Goal: Task Accomplishment & Management: Complete application form

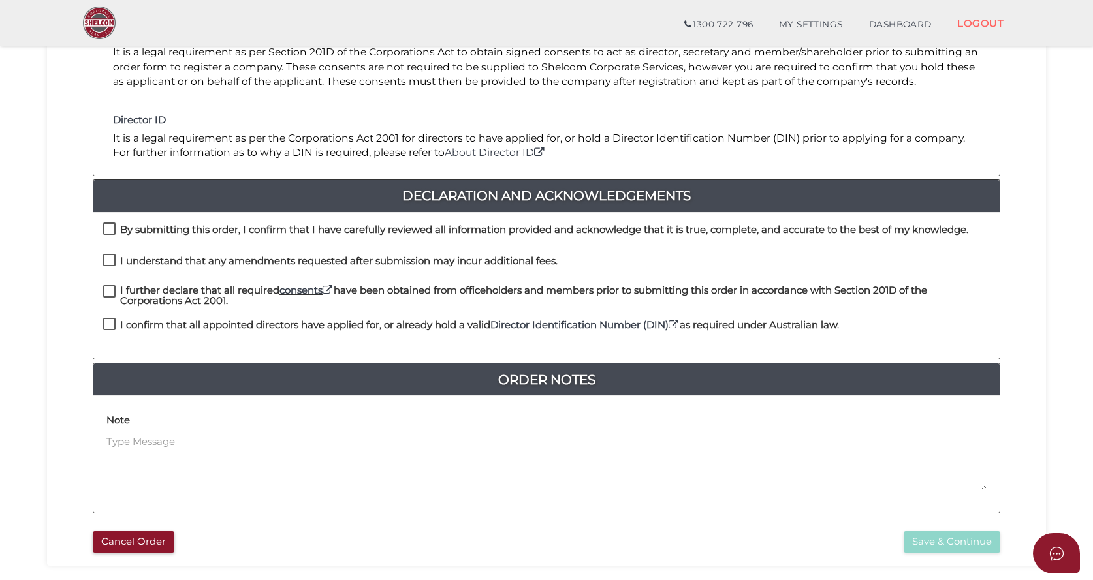
scroll to position [261, 0]
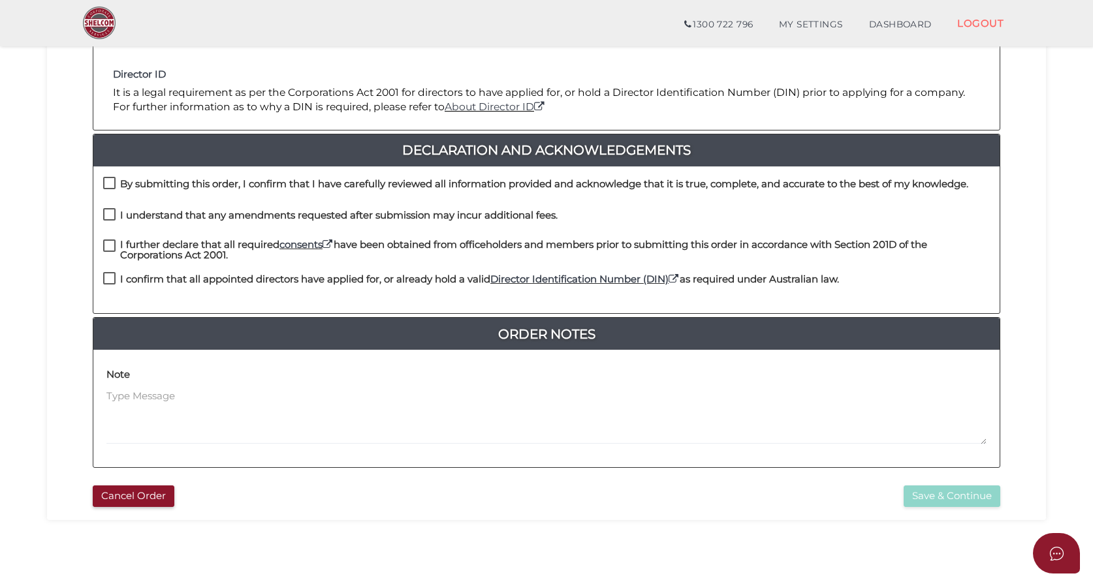
click at [107, 179] on label "By submitting this order, I confirm that I have carefully reviewed all informat…" at bounding box center [535, 187] width 865 height 16
checkbox input "true"
click at [112, 215] on label "I understand that any amendments requested after submission may incur additiona…" at bounding box center [330, 218] width 454 height 16
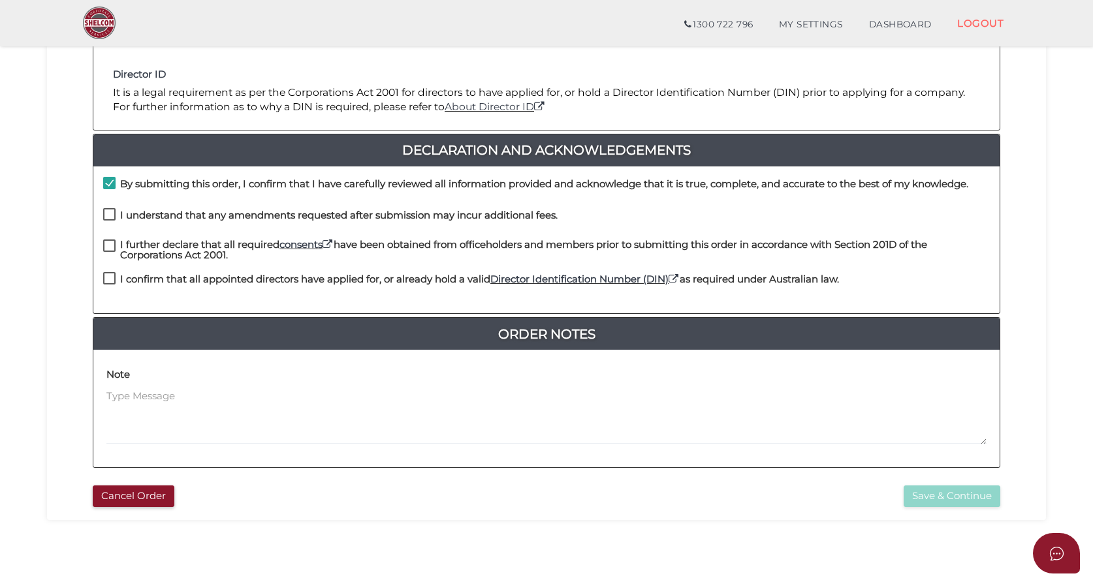
checkbox input "true"
click at [106, 245] on label "I further declare that all required consents have been obtained from officehold…" at bounding box center [546, 248] width 886 height 16
checkbox input "true"
click at [306, 247] on link "consents" at bounding box center [306, 244] width 54 height 12
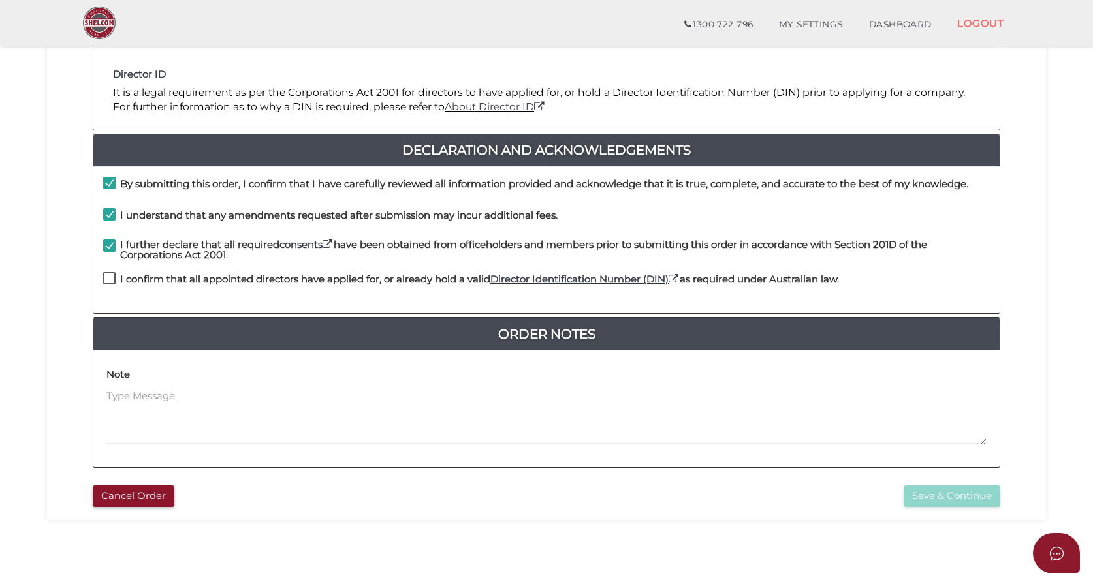
click at [108, 277] on label "I confirm that all appointed directors have applied for, or already hold a vali…" at bounding box center [471, 282] width 736 height 16
checkbox input "true"
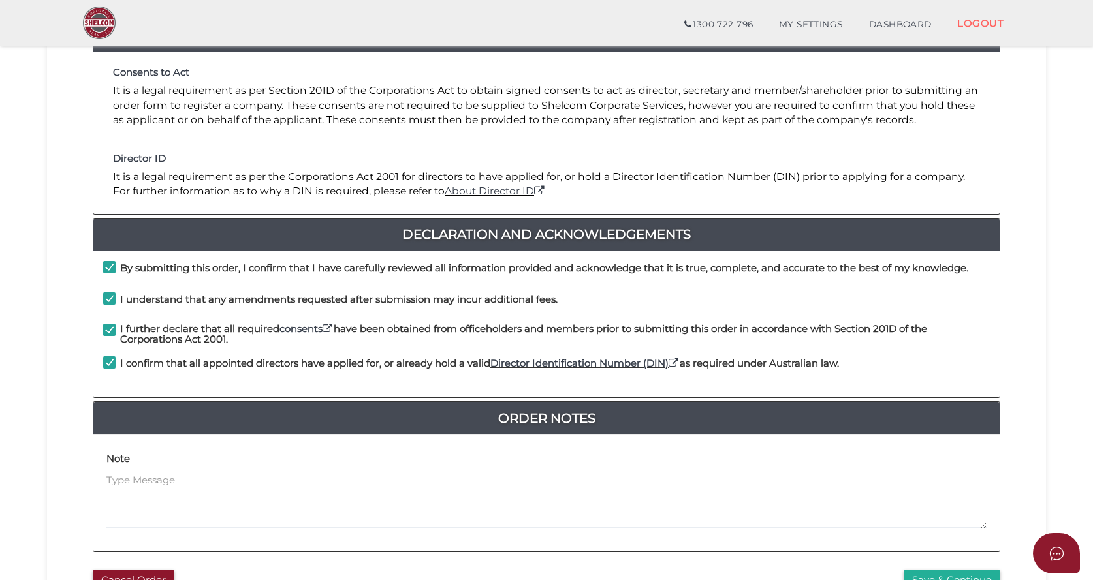
scroll to position [316, 0]
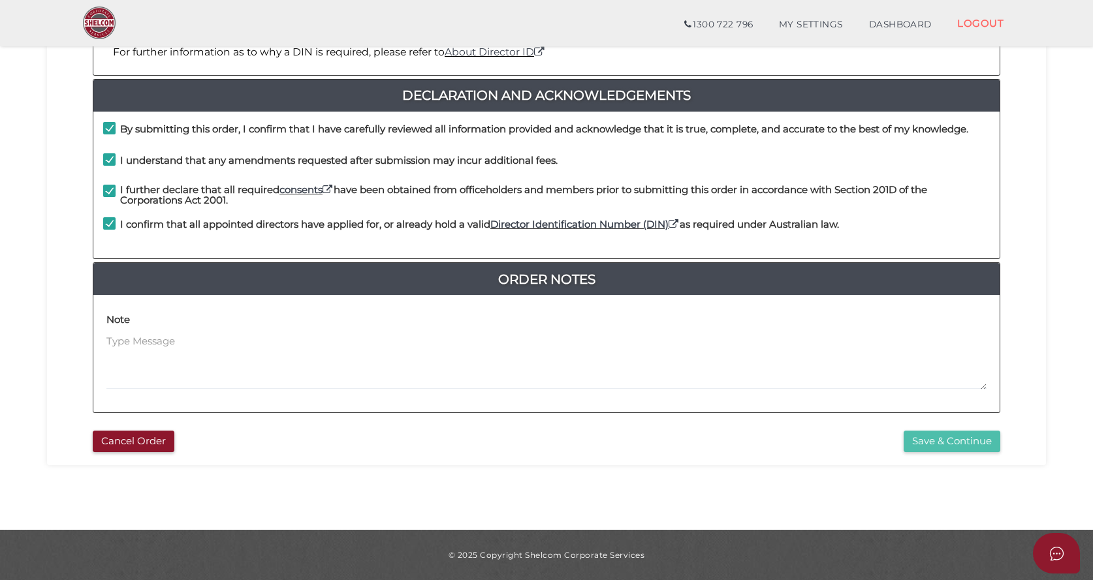
click at [958, 445] on button "Save & Continue" at bounding box center [951, 442] width 97 height 22
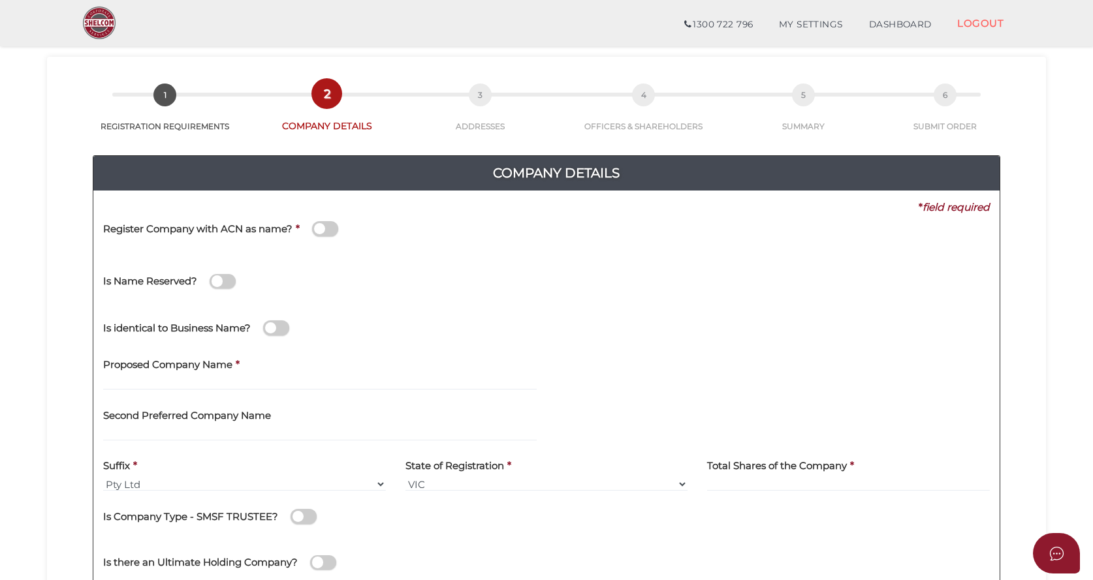
scroll to position [196, 0]
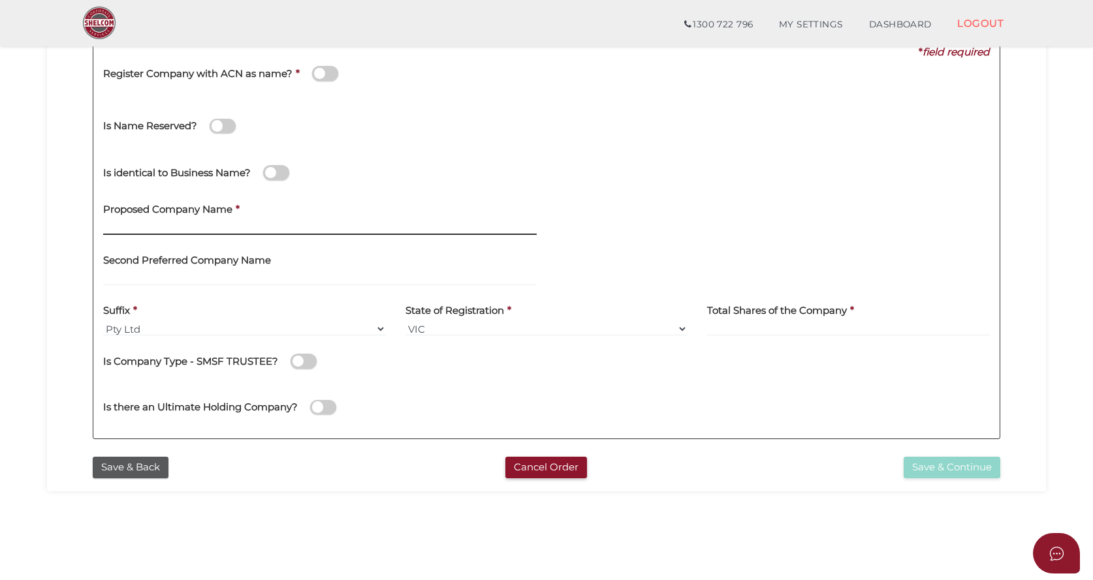
click at [153, 225] on input "text" at bounding box center [319, 228] width 433 height 14
type input "[PERSON_NAME]"
click at [754, 325] on input at bounding box center [848, 329] width 283 height 14
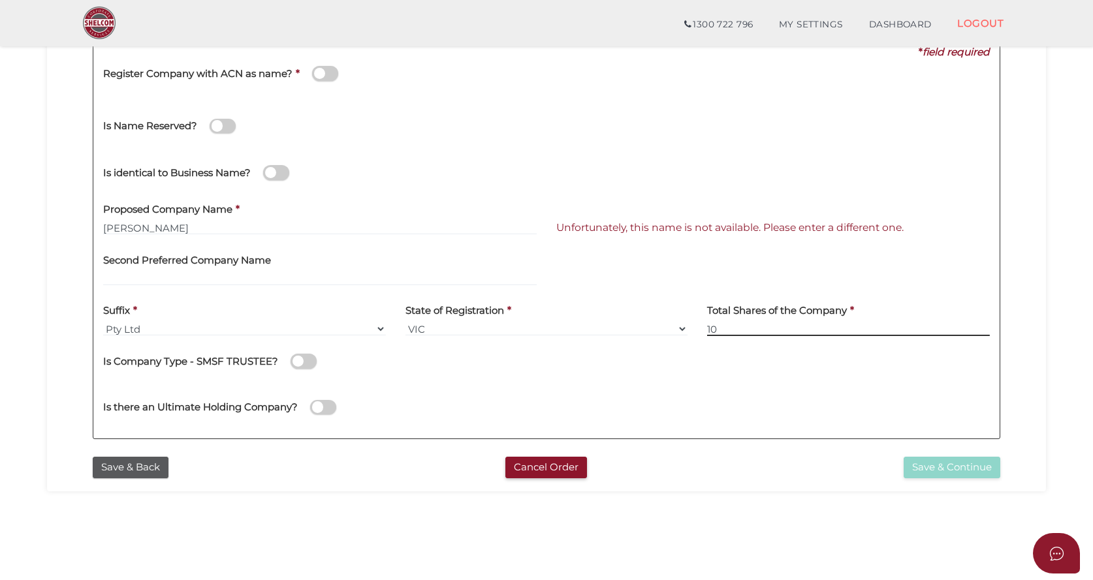
type input "10"
click at [157, 226] on input "Regina" at bounding box center [319, 228] width 433 height 14
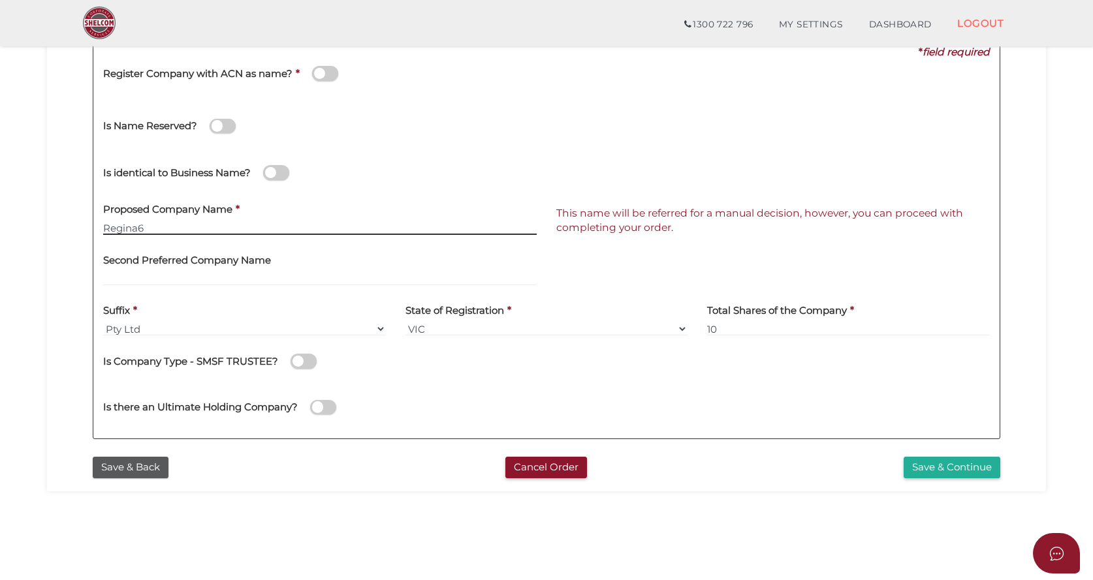
click at [153, 225] on input "Regina6" at bounding box center [319, 228] width 433 height 14
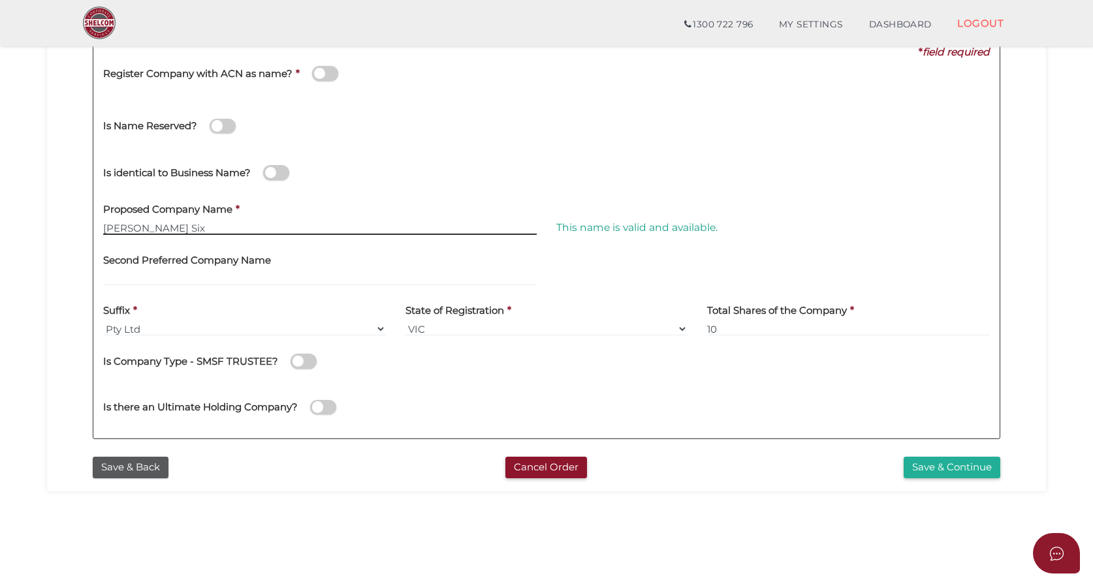
click at [175, 228] on input "Regina Six" at bounding box center [319, 228] width 433 height 14
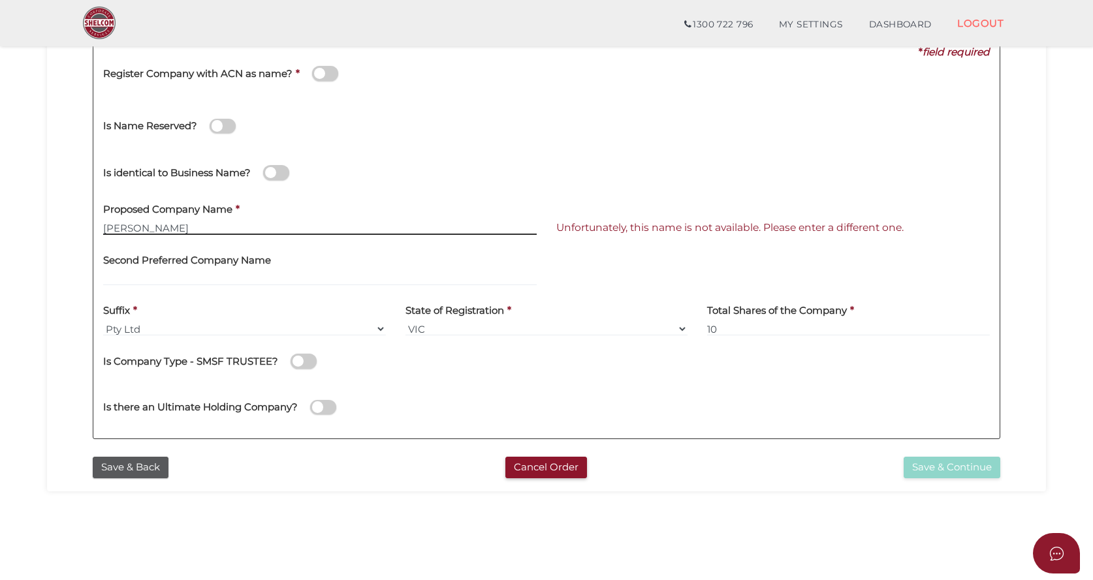
click at [189, 230] on input "Regina" at bounding box center [319, 228] width 433 height 14
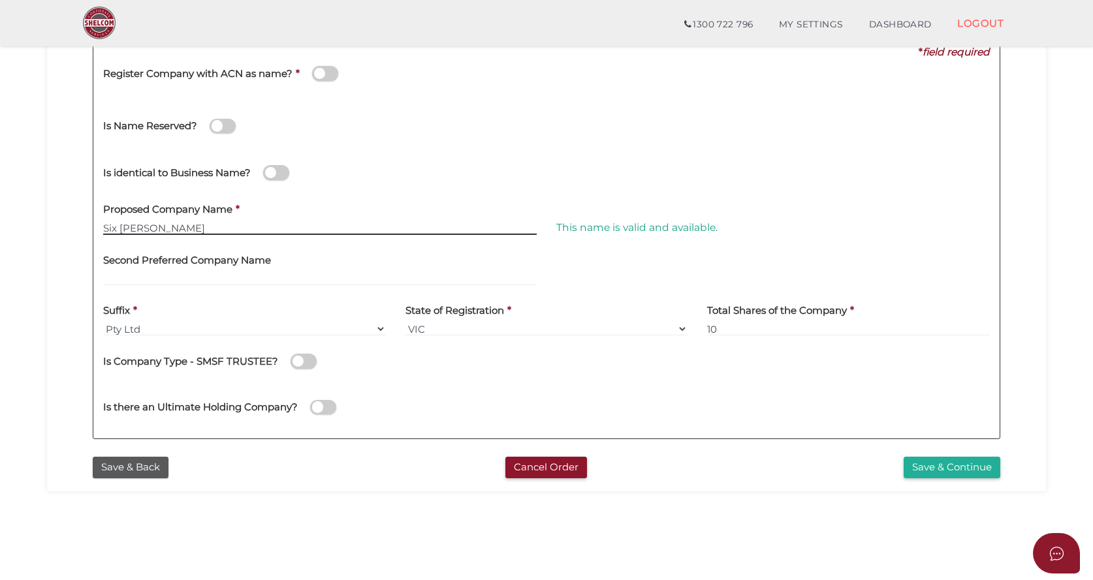
drag, startPoint x: 119, startPoint y: 228, endPoint x: 68, endPoint y: 230, distance: 51.0
click at [68, 230] on div "Company Details 0f6e52f5f2eca68b2693963826271084 883ffb20db345a6fe105663842d0fd…" at bounding box center [546, 213] width 979 height 473
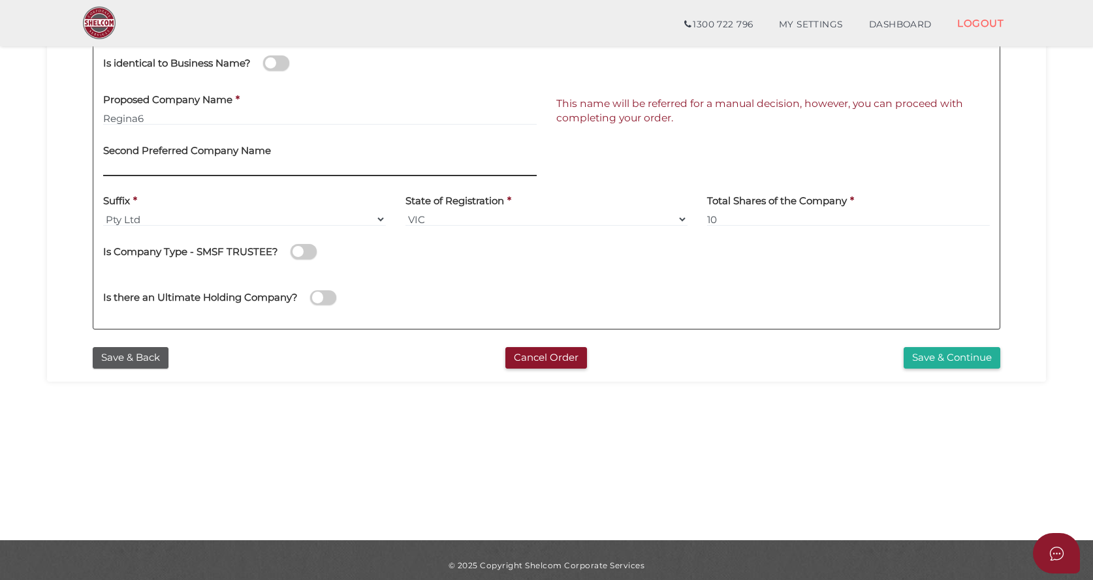
scroll to position [316, 0]
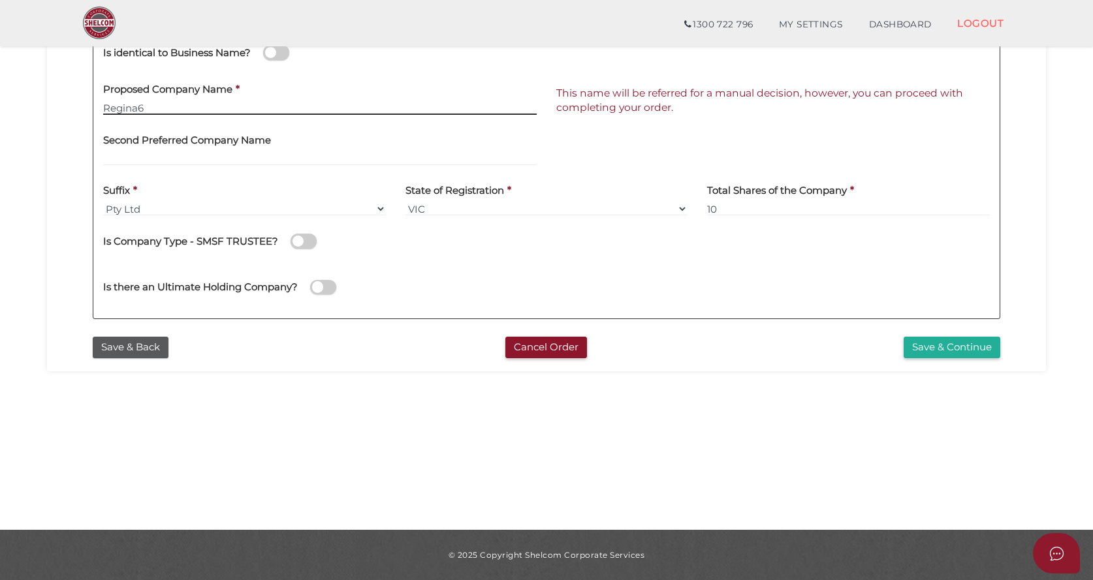
click at [152, 102] on input "Regina6" at bounding box center [319, 108] width 433 height 14
type input "Regina Six"
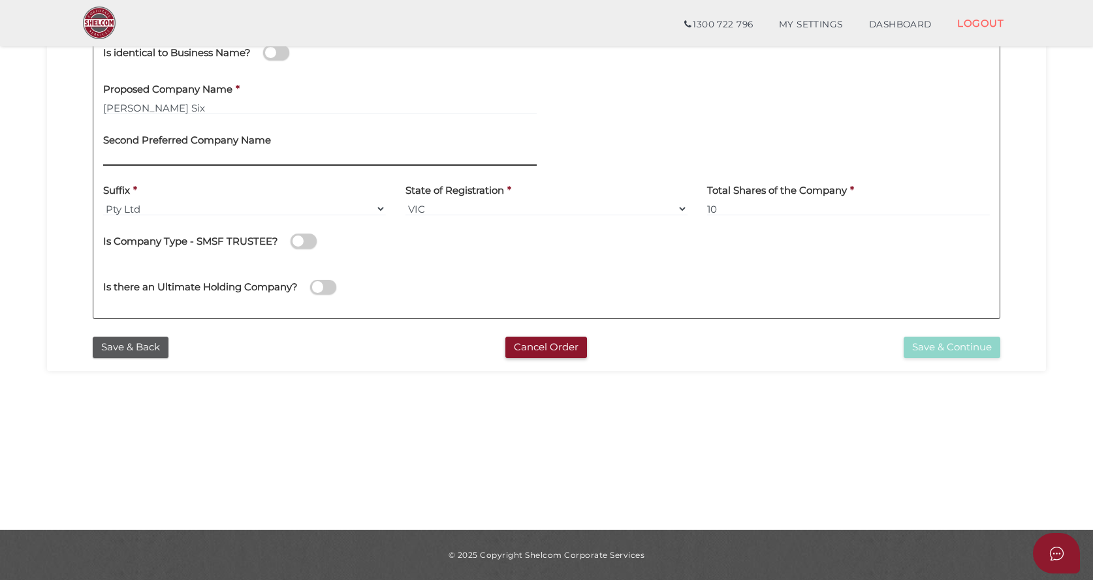
click at [107, 154] on input "text" at bounding box center [319, 158] width 433 height 14
type input "Regina Six"
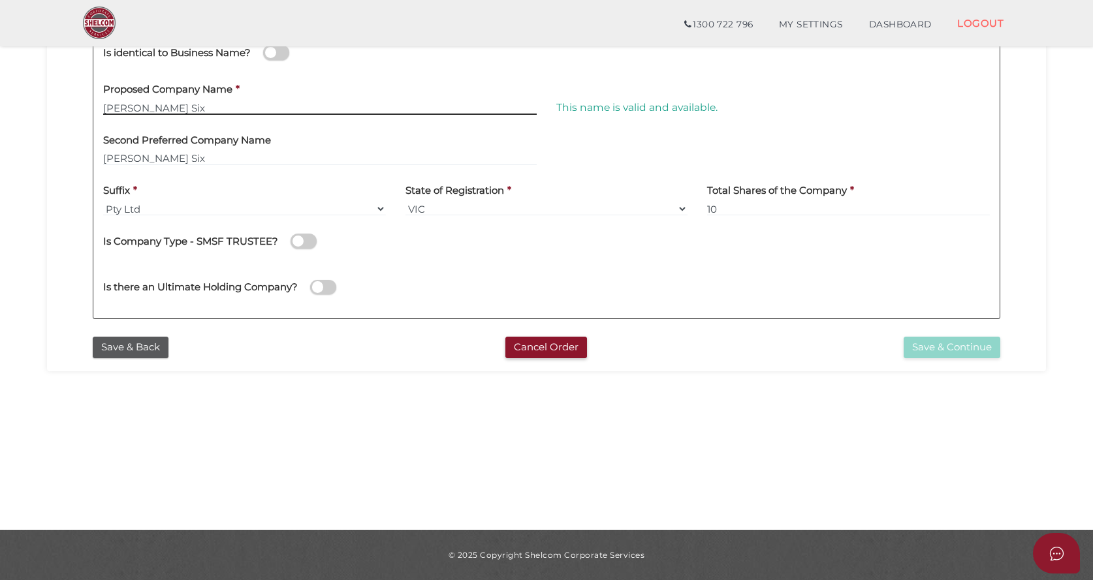
drag, startPoint x: 157, startPoint y: 108, endPoint x: 274, endPoint y: 114, distance: 117.0
click at [161, 106] on input "Regina Six" at bounding box center [319, 108] width 433 height 14
type input "Regina6"
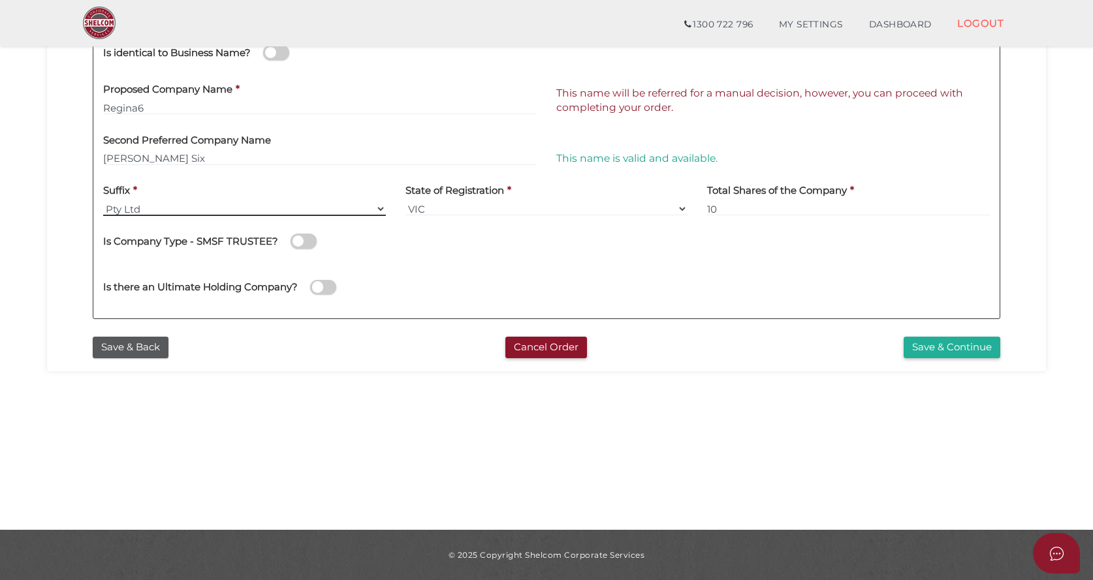
click at [211, 208] on select "Pty Ltd Pty Ltd Pty. Ltd. Pty Limited Proprietary Limited Proprietary Ltd" at bounding box center [244, 209] width 283 height 14
click at [103, 202] on select "Pty Ltd Pty Ltd Pty. Ltd. Pty Limited Proprietary Limited Proprietary Ltd" at bounding box center [244, 209] width 283 height 14
click at [282, 425] on section "Company Registration 883ffb20db345a6fe105663842d0fdcd 1 REGISTRATION REQUIREMEN…" at bounding box center [546, 124] width 1093 height 811
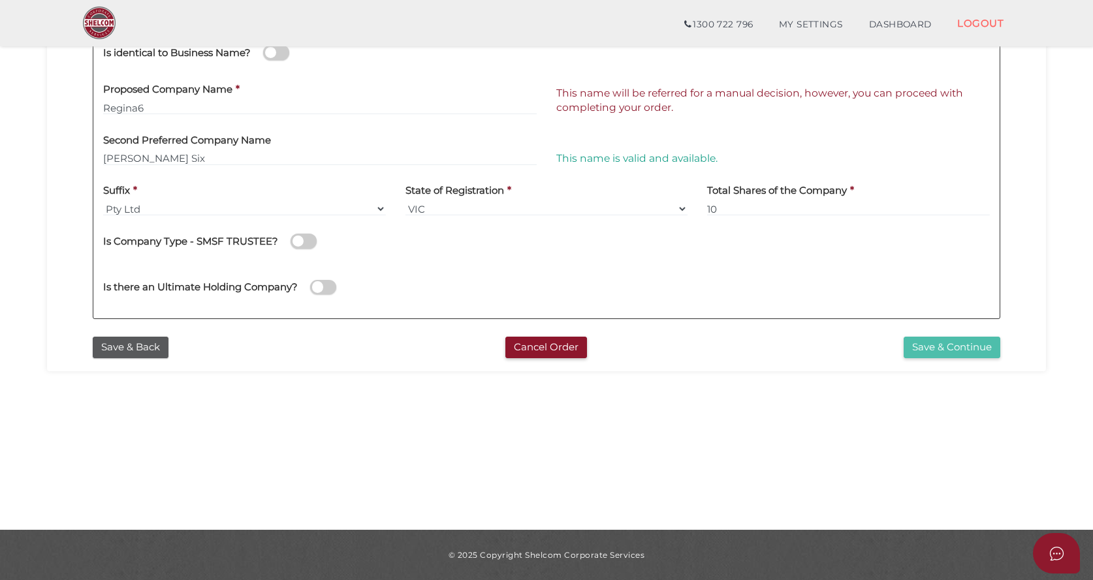
click at [956, 347] on button "Save & Continue" at bounding box center [951, 348] width 97 height 22
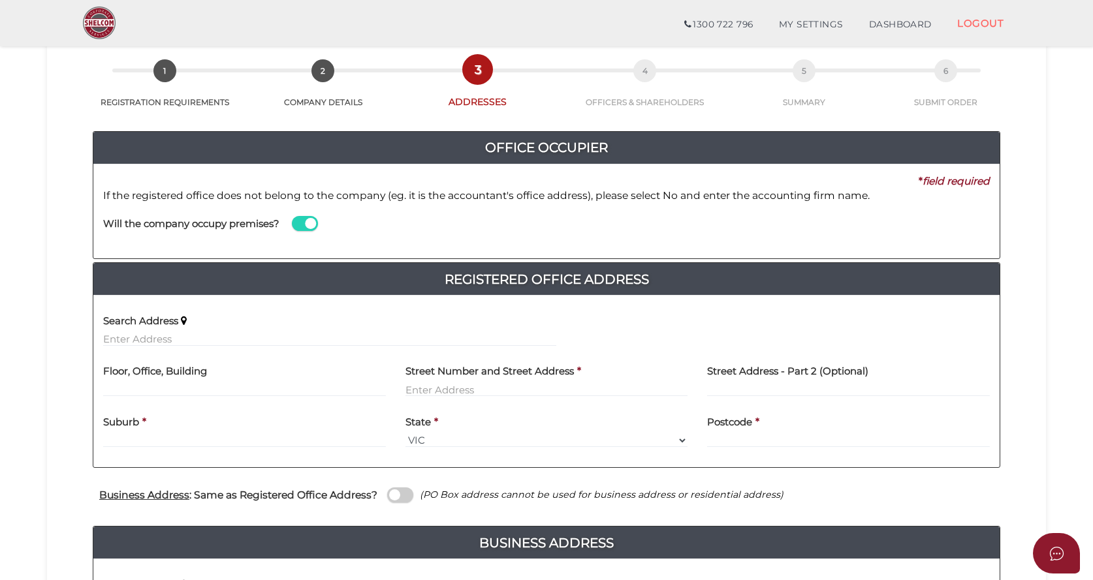
scroll to position [65, 0]
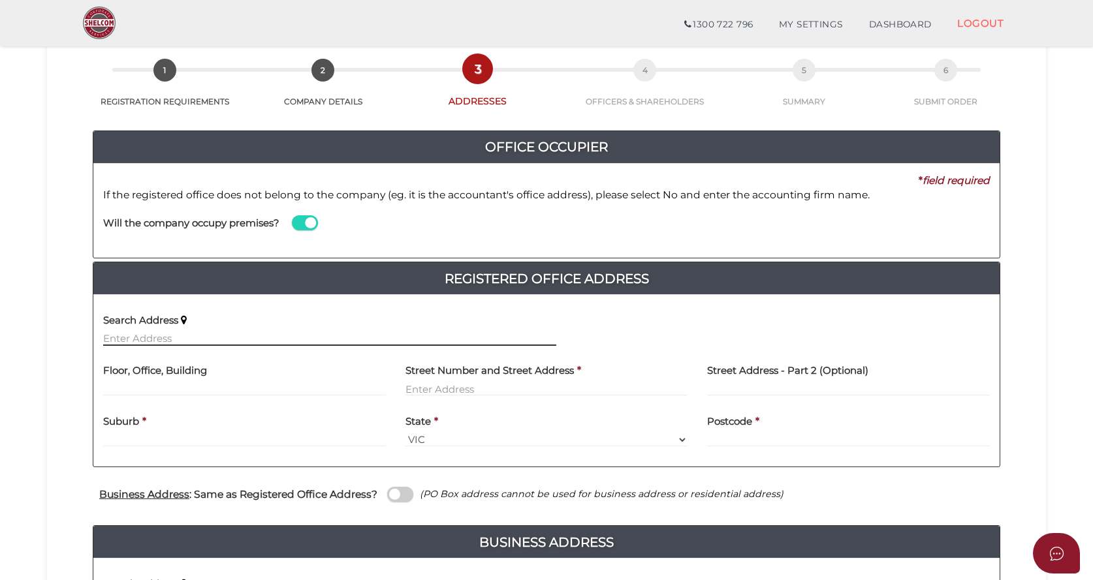
click at [134, 336] on input "text" at bounding box center [329, 339] width 453 height 14
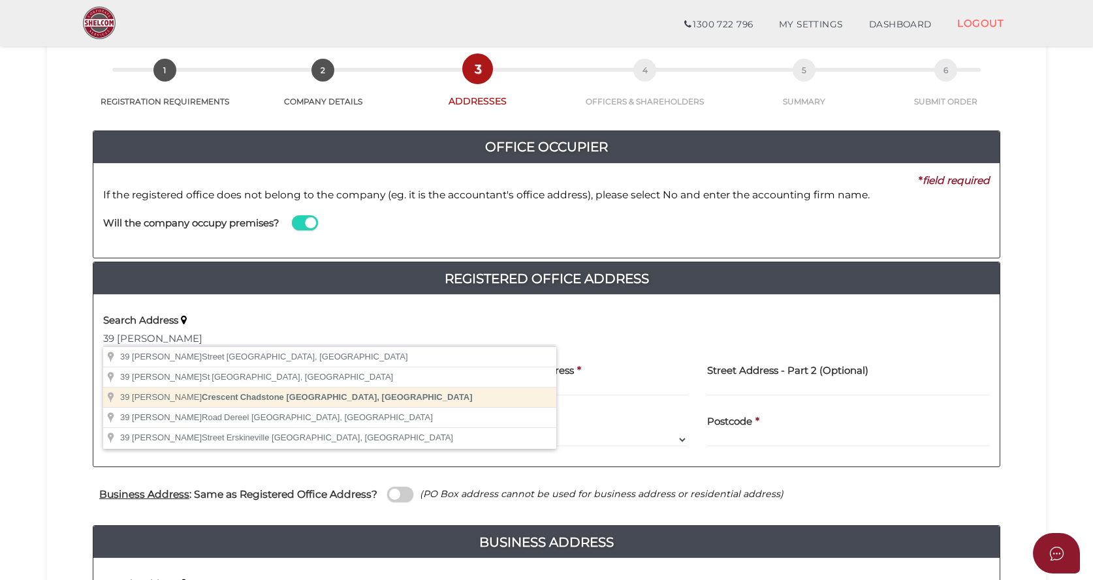
type input "39 Swanson Crescent, Chadstone VIC, Australia"
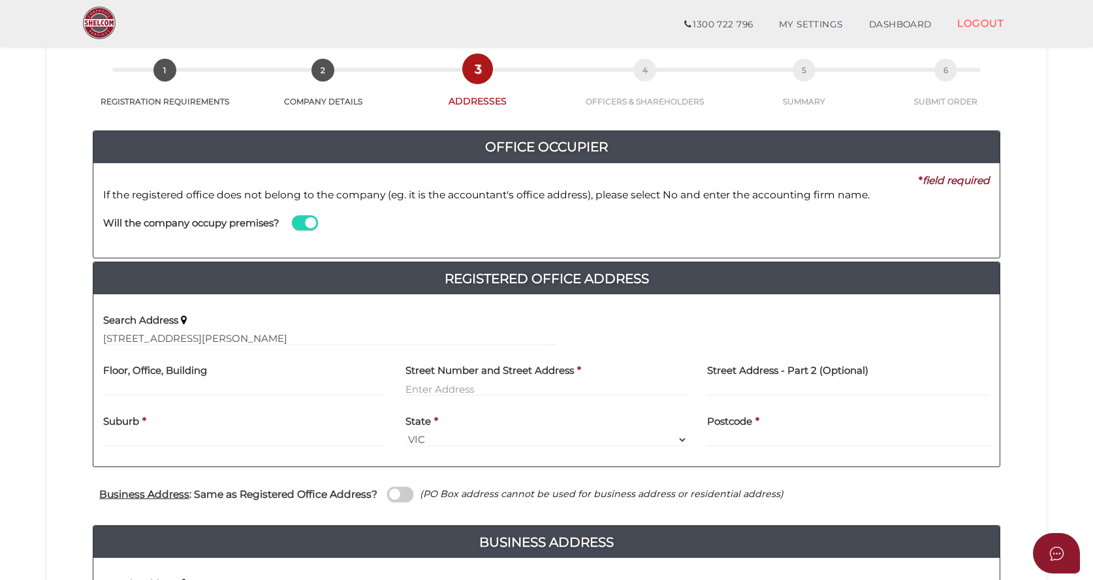
type input "39 Swanson Crescent"
type input "Chadstone"
select select "VIC"
type input "3148"
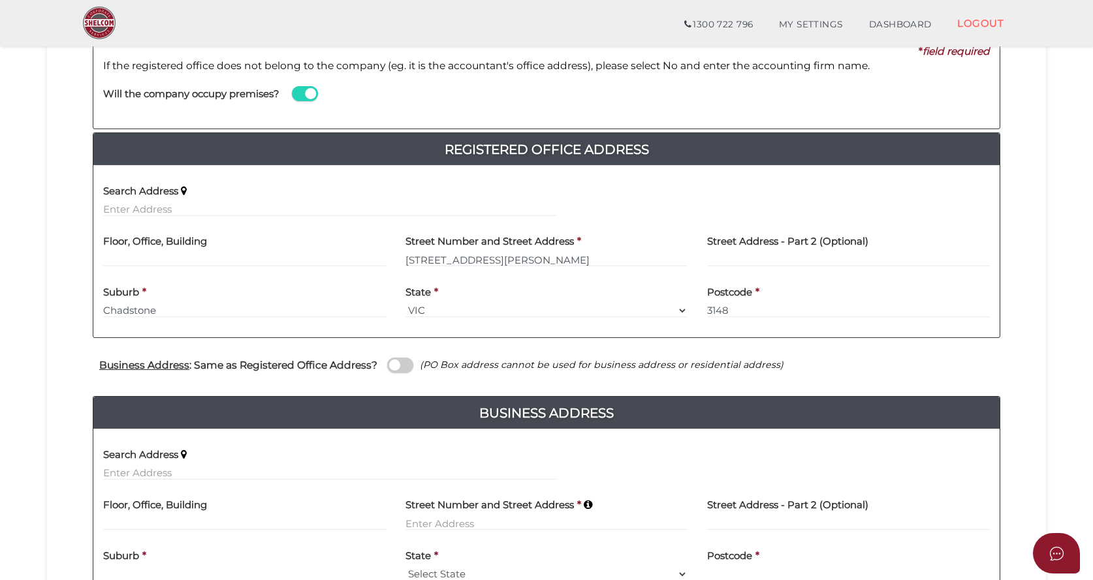
scroll to position [196, 0]
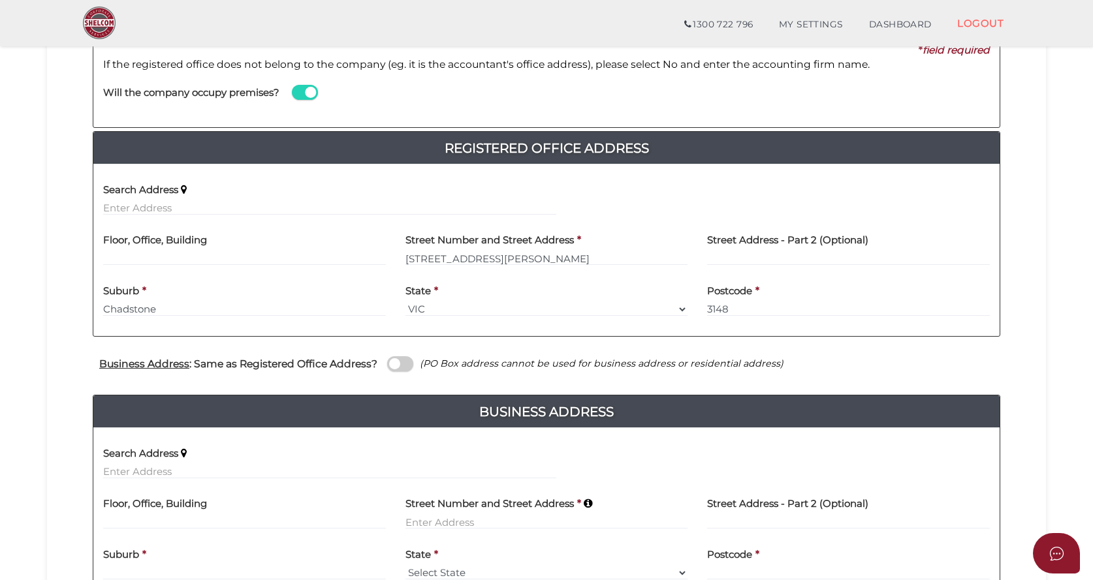
click at [405, 364] on span at bounding box center [400, 363] width 26 height 15
click at [0, 0] on input "checkbox" at bounding box center [0, 0] width 0 height 0
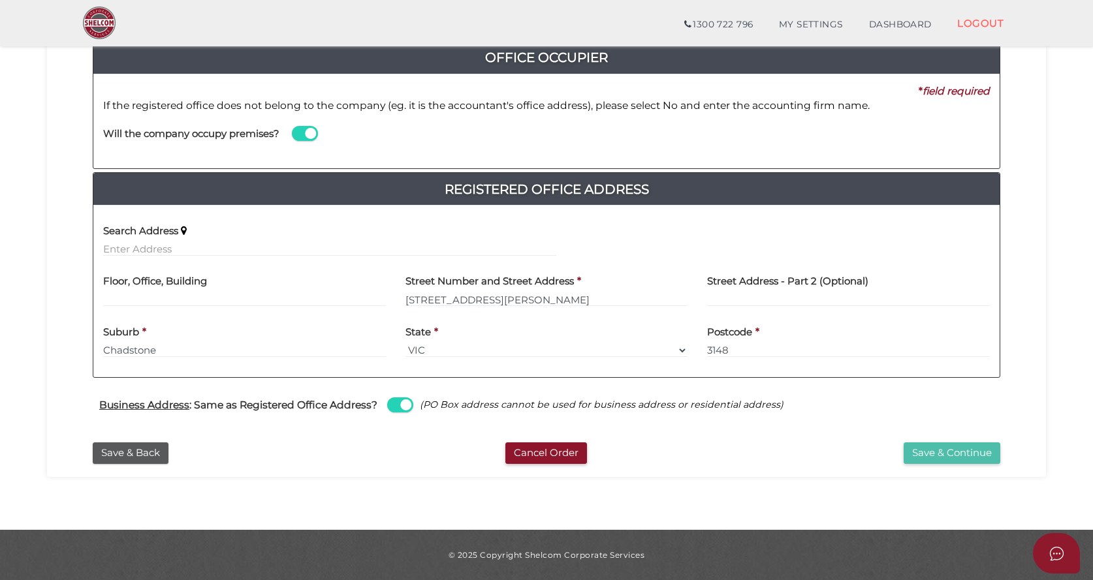
click at [932, 452] on button "Save & Continue" at bounding box center [951, 454] width 97 height 22
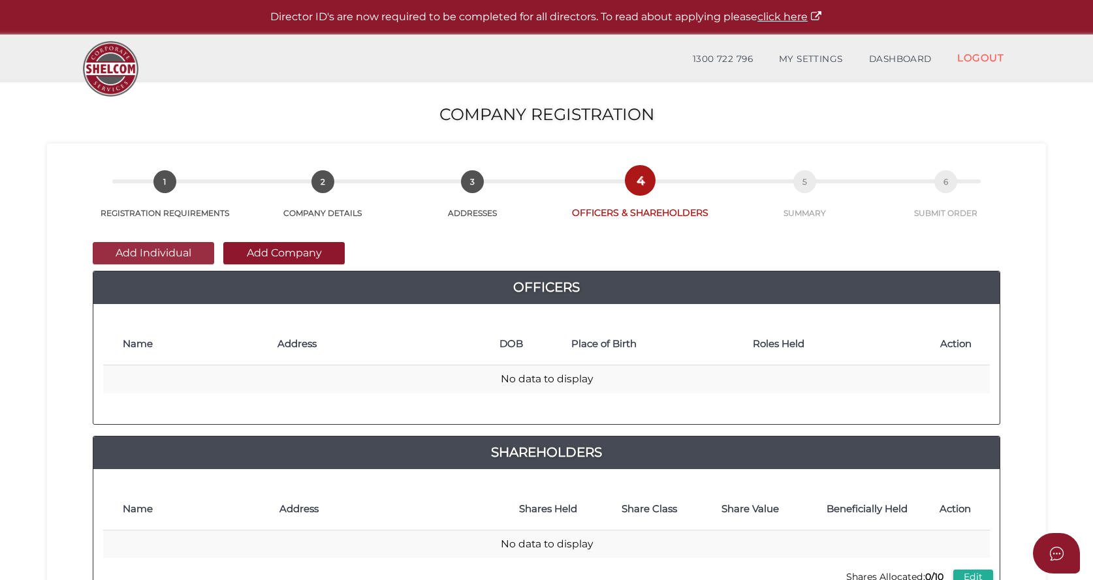
click at [155, 245] on button "Add Individual" at bounding box center [153, 253] width 121 height 22
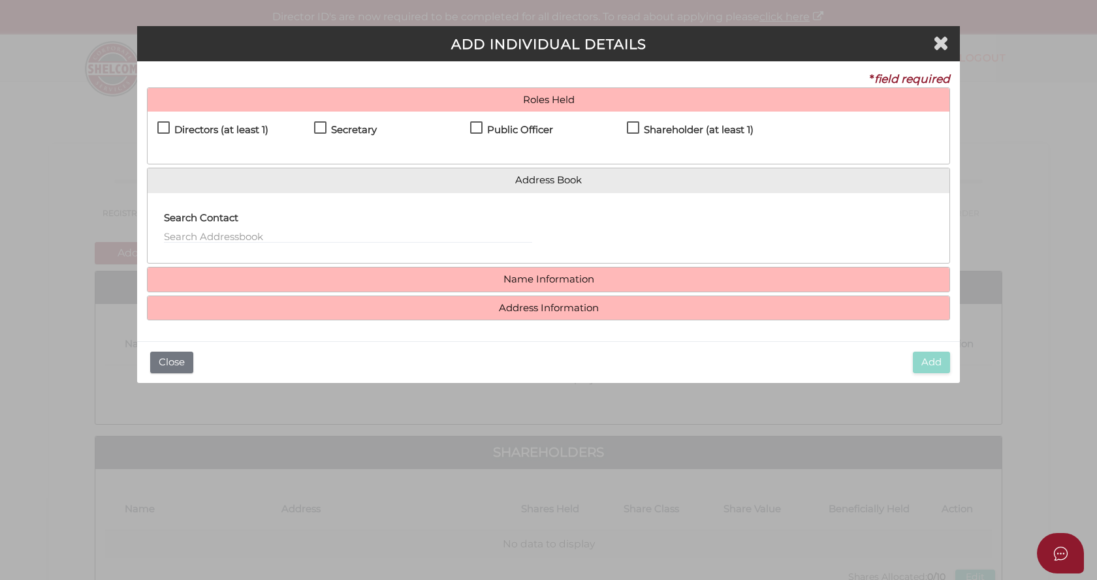
click at [158, 125] on label "Directors (at least 1)" at bounding box center [212, 133] width 111 height 16
checkbox input "true"
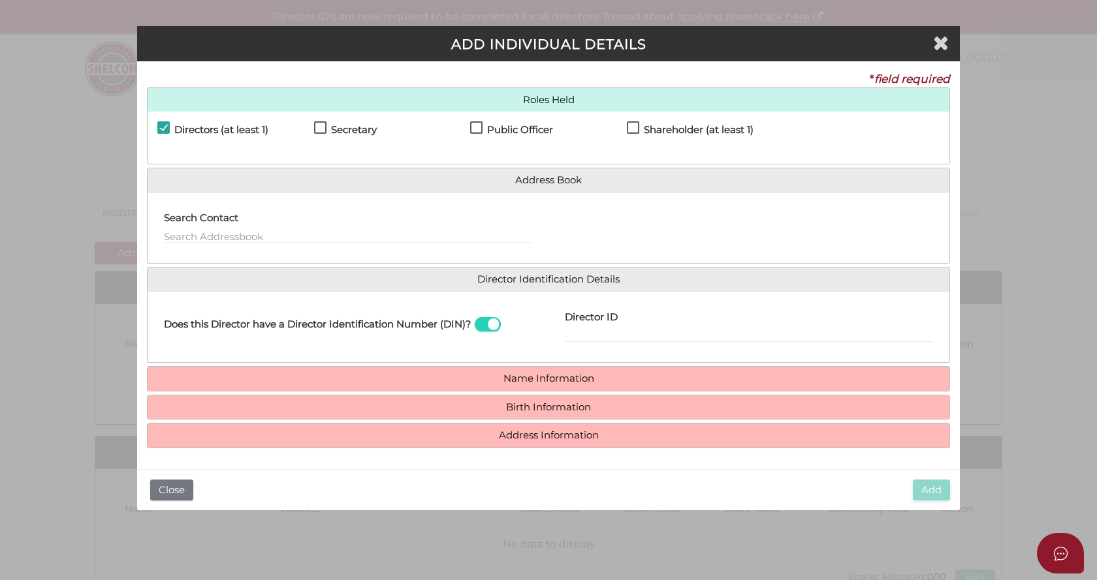
click at [318, 128] on label "Secretary" at bounding box center [345, 133] width 63 height 16
checkbox input "true"
click at [475, 127] on label "Public Officer" at bounding box center [511, 133] width 83 height 16
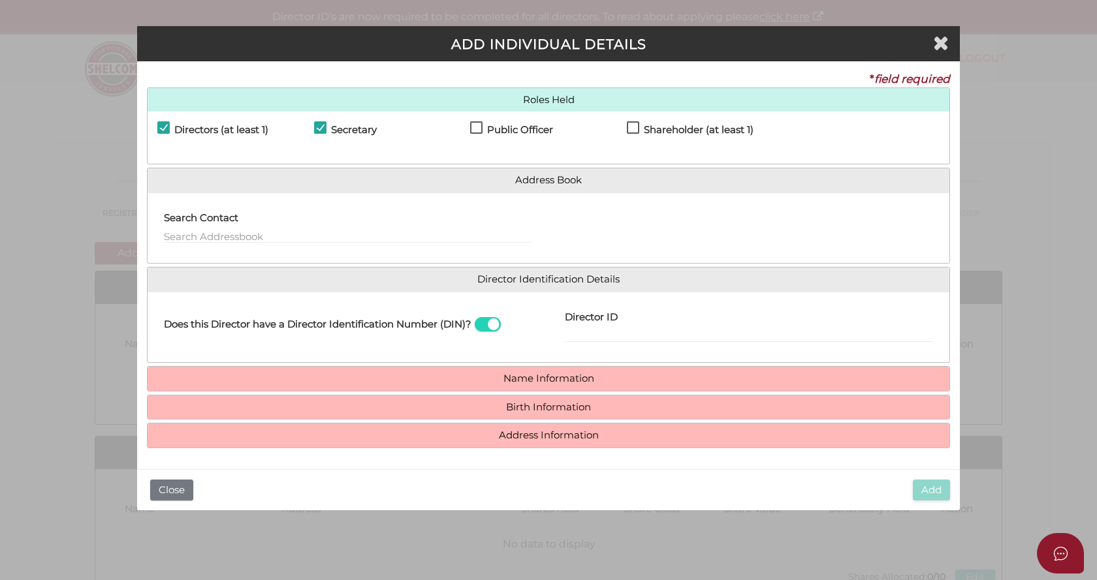
checkbox input "true"
click at [634, 128] on label "Shareholder (at least 1)" at bounding box center [690, 133] width 127 height 16
checkbox input "true"
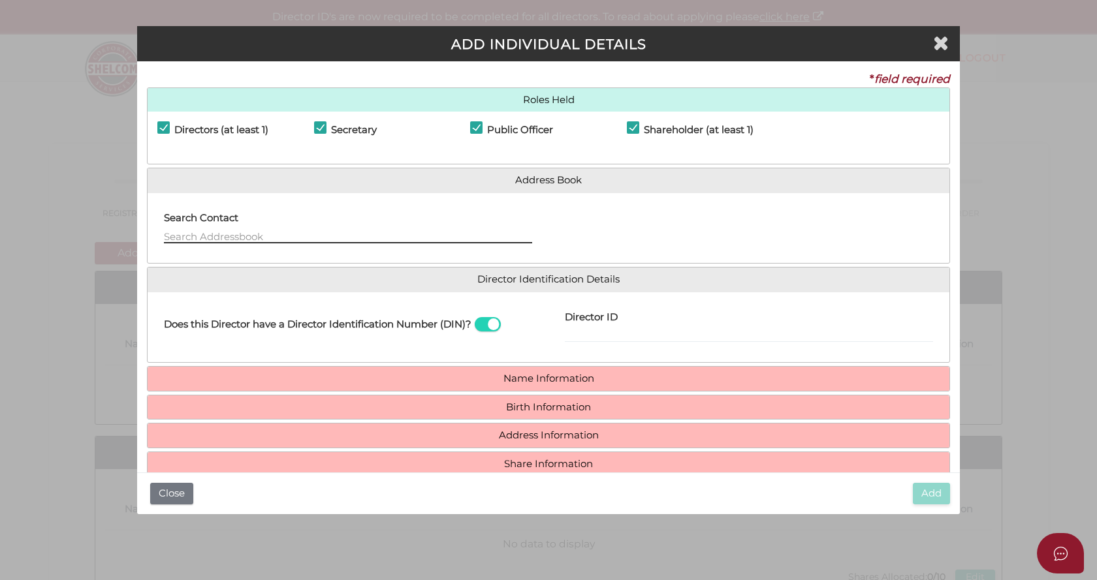
click at [181, 232] on input "text" at bounding box center [348, 236] width 368 height 14
type input "mario russo"
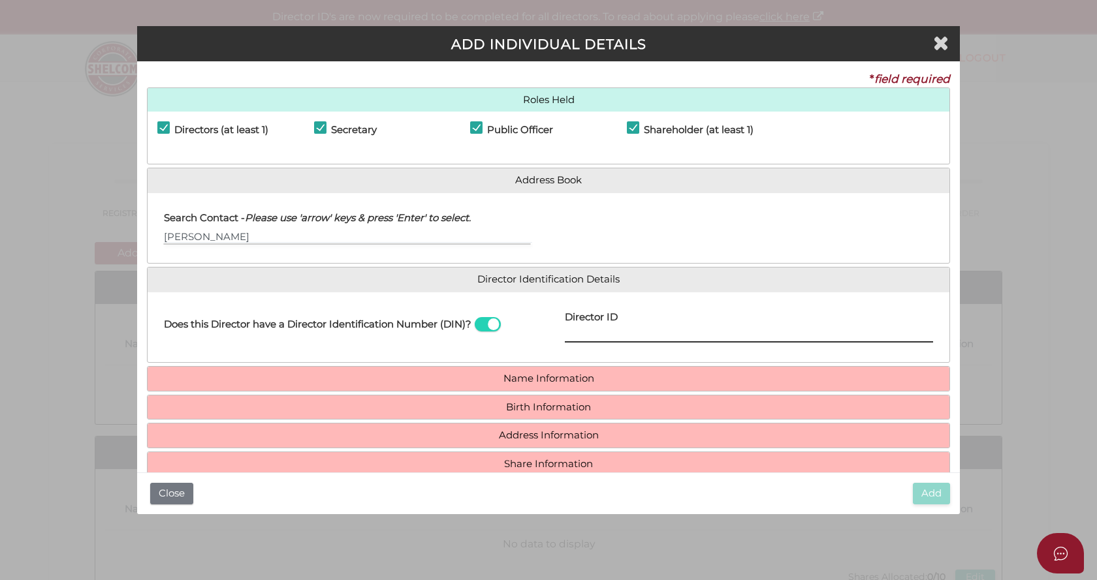
click at [589, 331] on input "Director ID" at bounding box center [749, 335] width 368 height 14
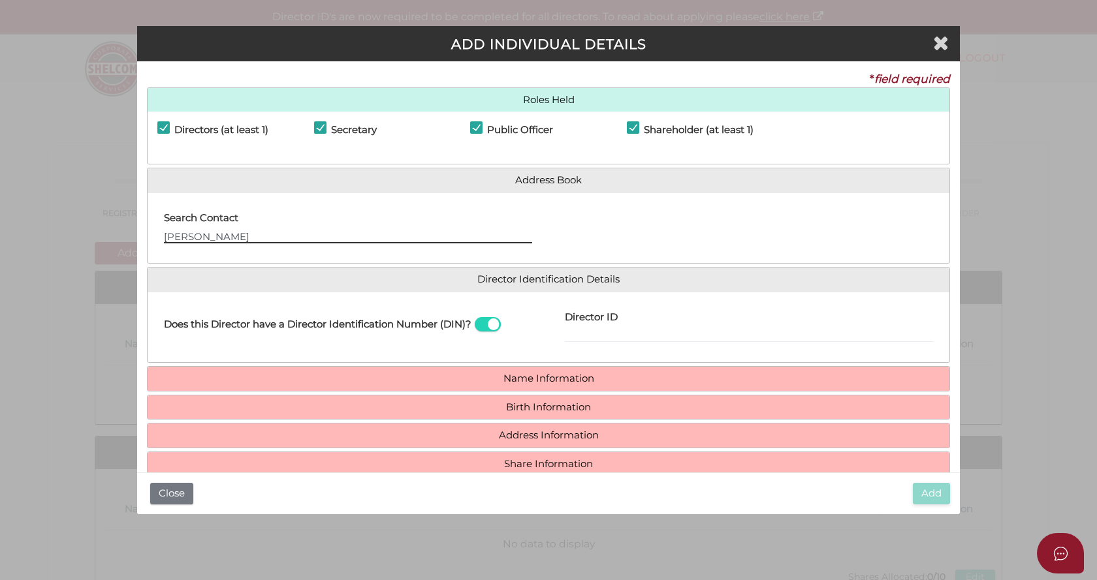
click at [244, 240] on input "mario russo" at bounding box center [348, 236] width 368 height 14
drag, startPoint x: 244, startPoint y: 240, endPoint x: 74, endPoint y: 238, distance: 170.4
click at [74, 238] on div "Pty Ltd ADD INDIVIDUAL DETAILS * field required Roles Held Directors (at least …" at bounding box center [548, 290] width 1097 height 580
click at [235, 235] on input "text" at bounding box center [348, 236] width 368 height 14
type input "Russo"
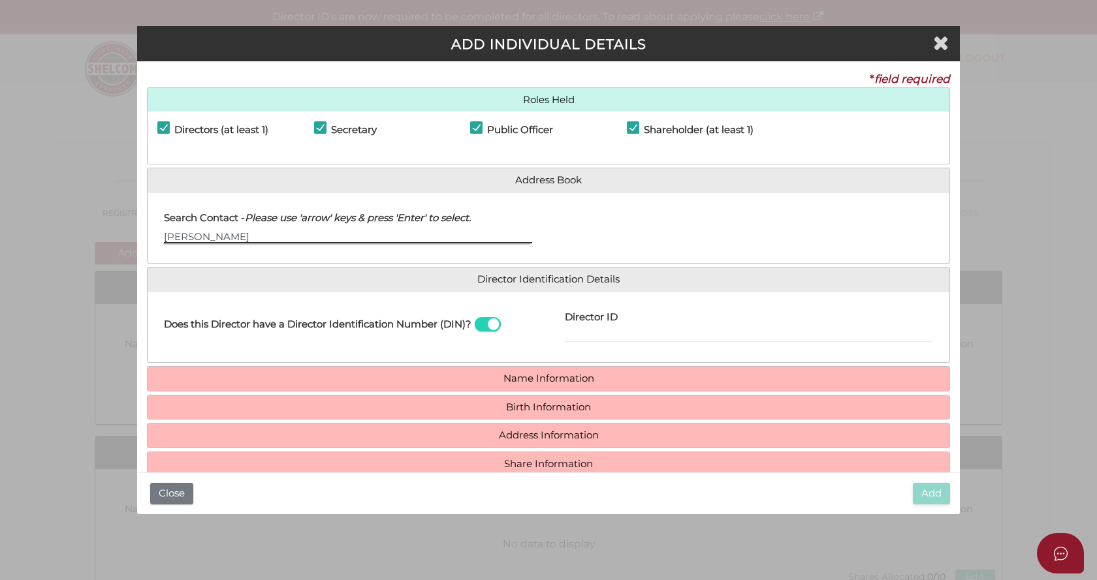
drag, startPoint x: 216, startPoint y: 232, endPoint x: 93, endPoint y: 236, distance: 123.4
click at [93, 236] on div "Pty Ltd ADD INDIVIDUAL DETAILS * field required Roles Held Directors (at least …" at bounding box center [548, 290] width 1097 height 580
type input "f"
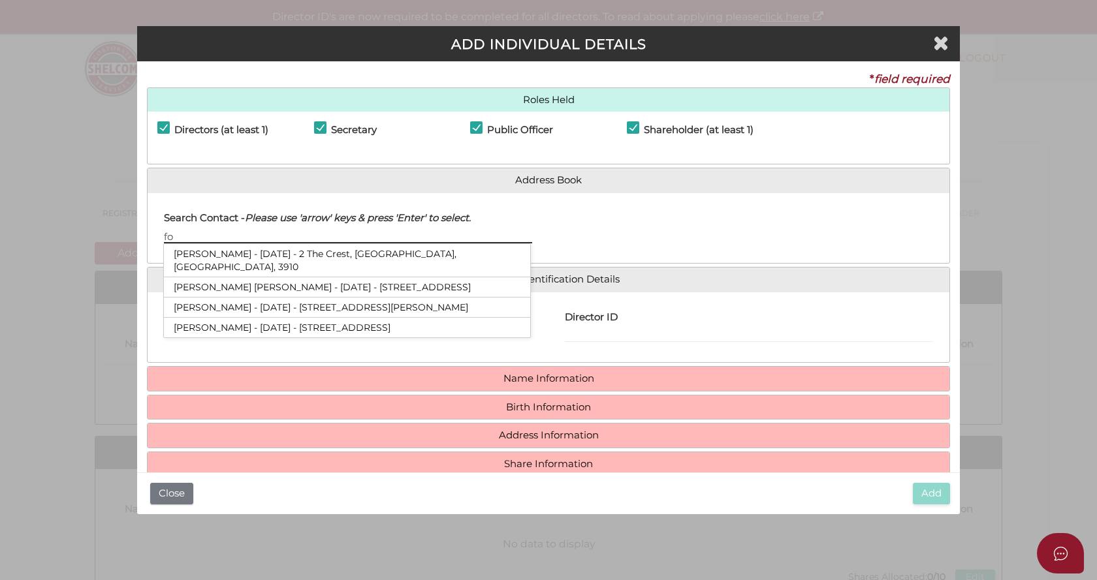
type input "f"
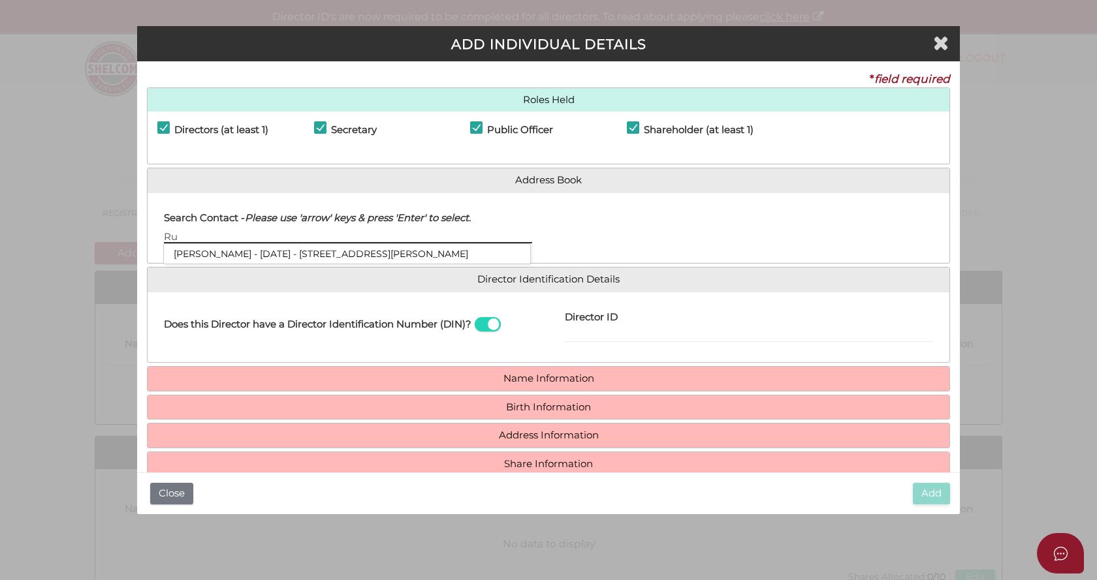
type input "R"
type input "Mario Russo"
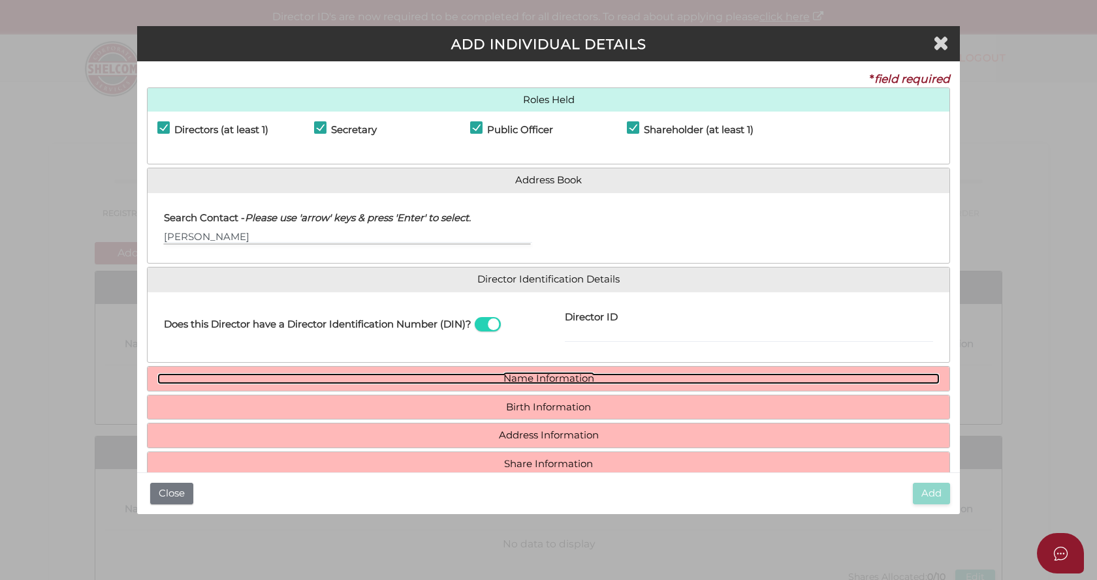
click at [505, 376] on link "Name Information" at bounding box center [548, 378] width 782 height 11
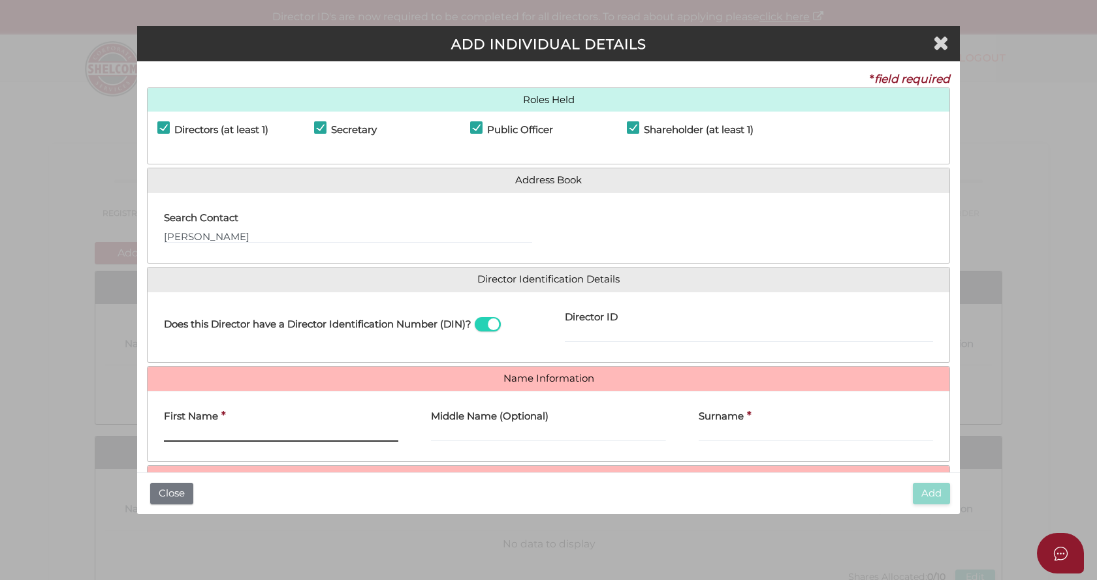
click at [199, 440] on input "First Name" at bounding box center [281, 435] width 234 height 14
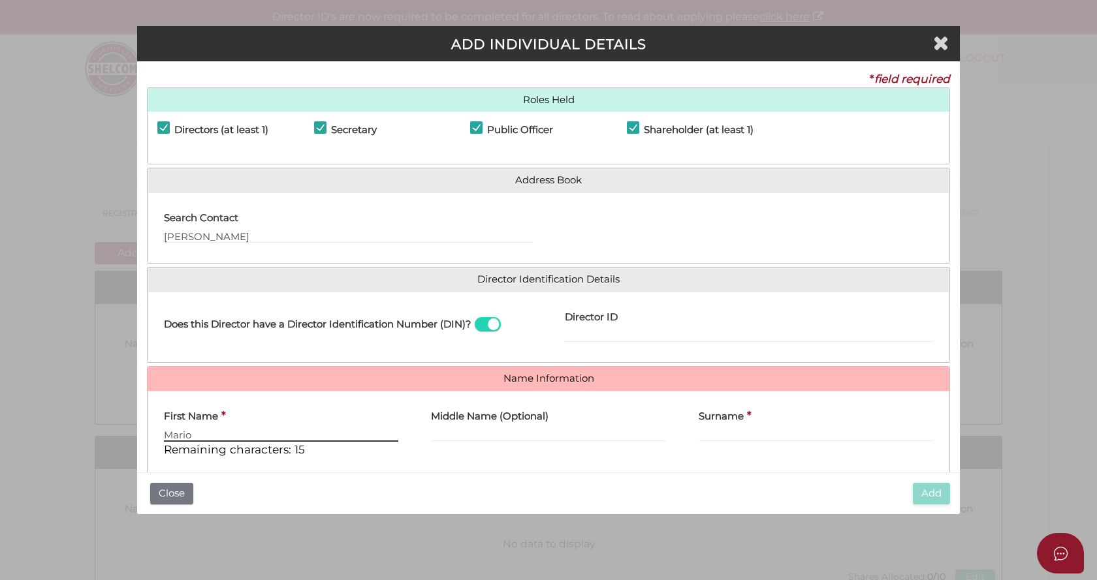
type input "Mario"
click at [719, 423] on label "Surname" at bounding box center [720, 414] width 45 height 27
click at [719, 428] on input "Surname" at bounding box center [815, 435] width 234 height 14
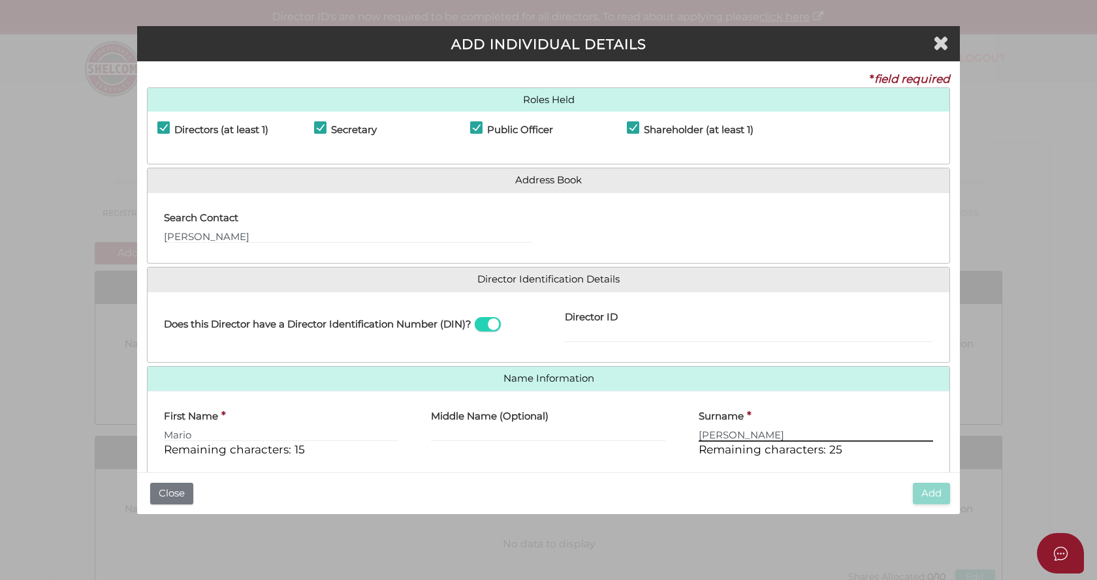
type input "Russo"
drag, startPoint x: 233, startPoint y: 234, endPoint x: 39, endPoint y: 238, distance: 193.9
click at [39, 238] on div "Pty Ltd ADD INDIVIDUAL DETAILS * field required Roles Held Directors (at least …" at bounding box center [548, 290] width 1097 height 580
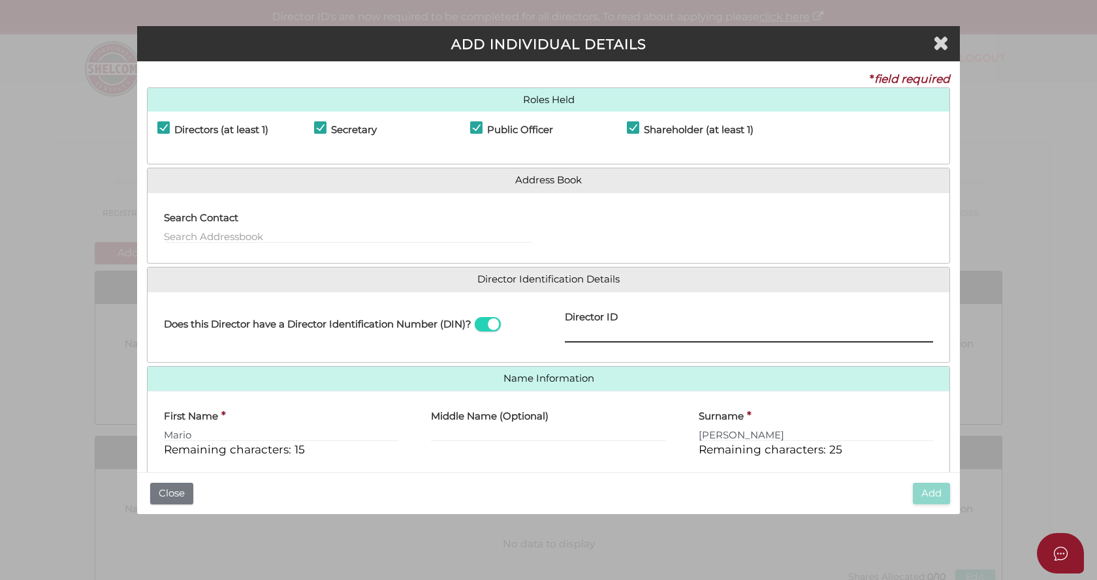
paste input "036 23427 89114"
type input "036 23427 89114"
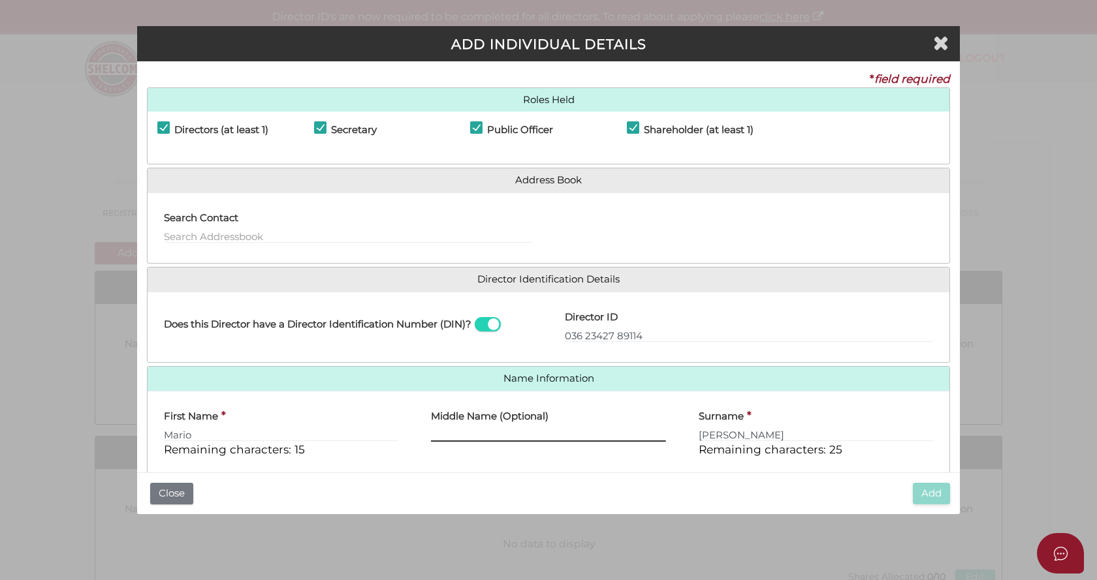
click at [440, 434] on input "Middle Name (Optional)" at bounding box center [548, 435] width 234 height 14
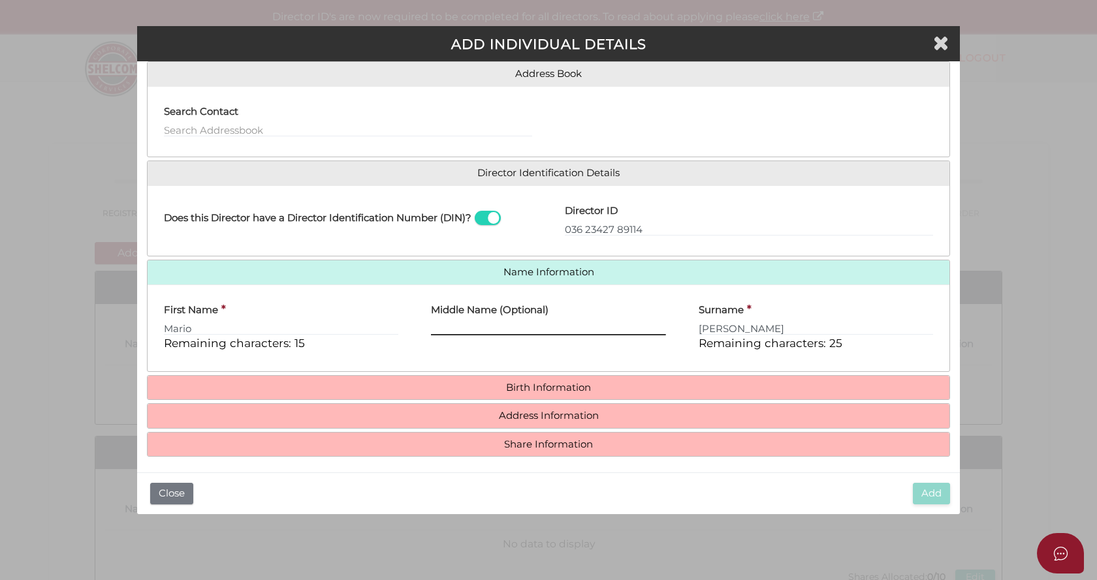
scroll to position [112, 0]
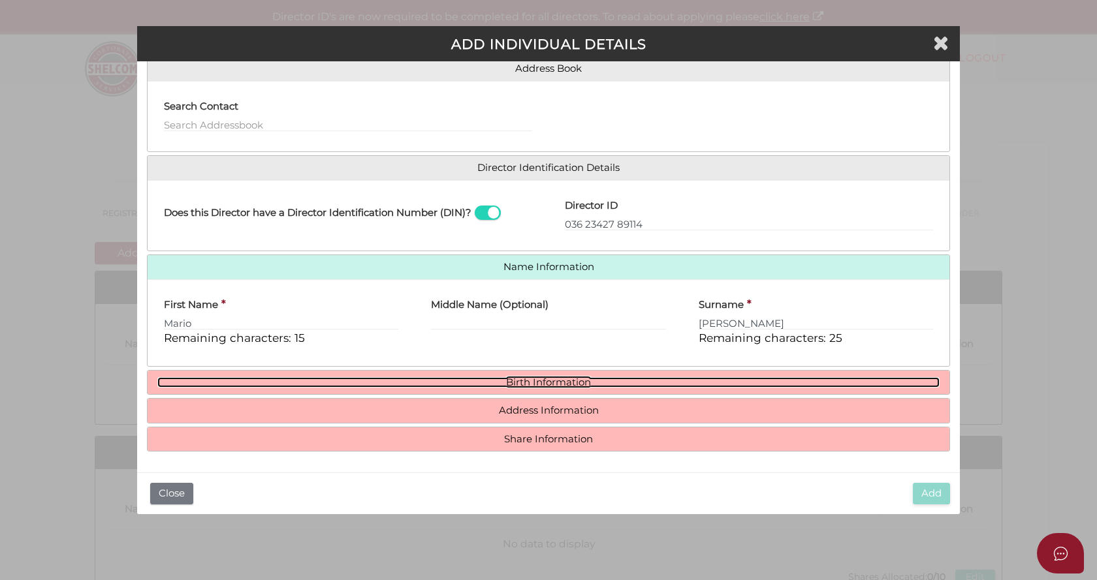
click at [495, 381] on link "Birth Information" at bounding box center [548, 382] width 782 height 11
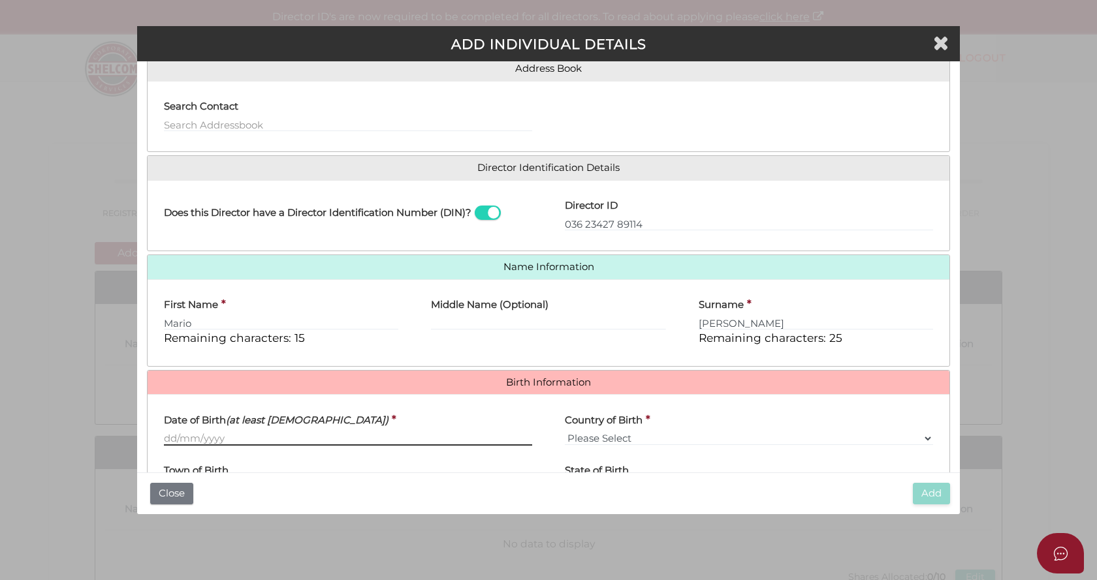
click at [189, 442] on input "Date of Birth (at least 18 years old)" at bounding box center [348, 438] width 368 height 14
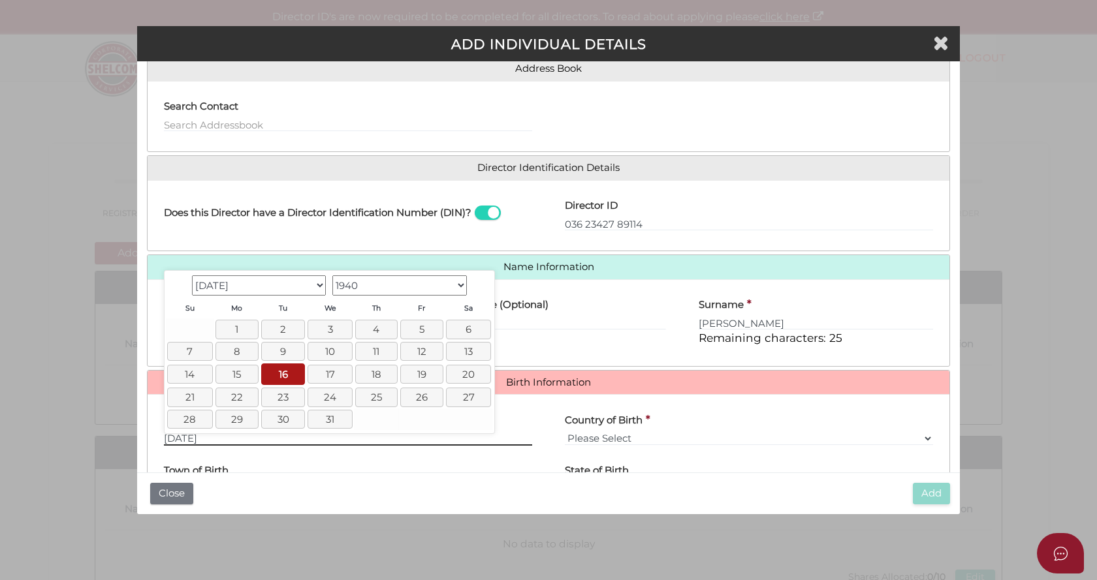
type input "16/07/1940"
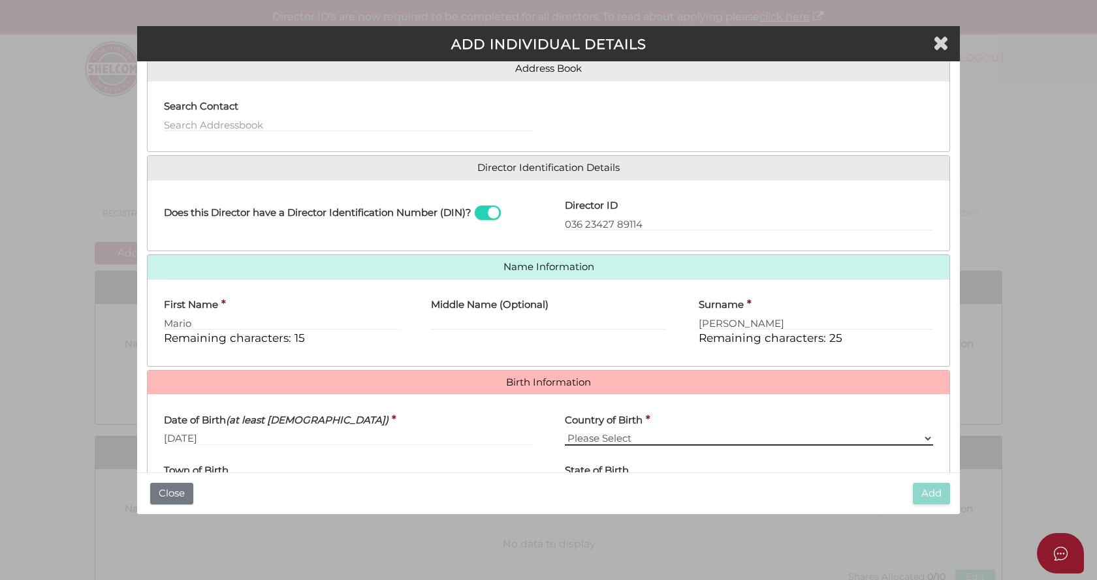
select select "Australia"
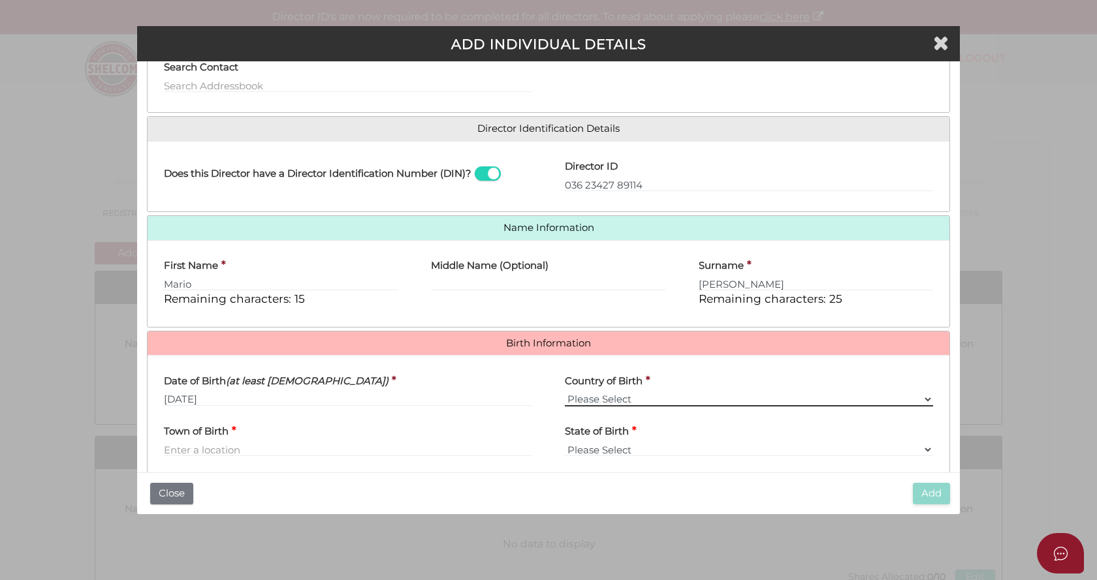
scroll to position [233, 0]
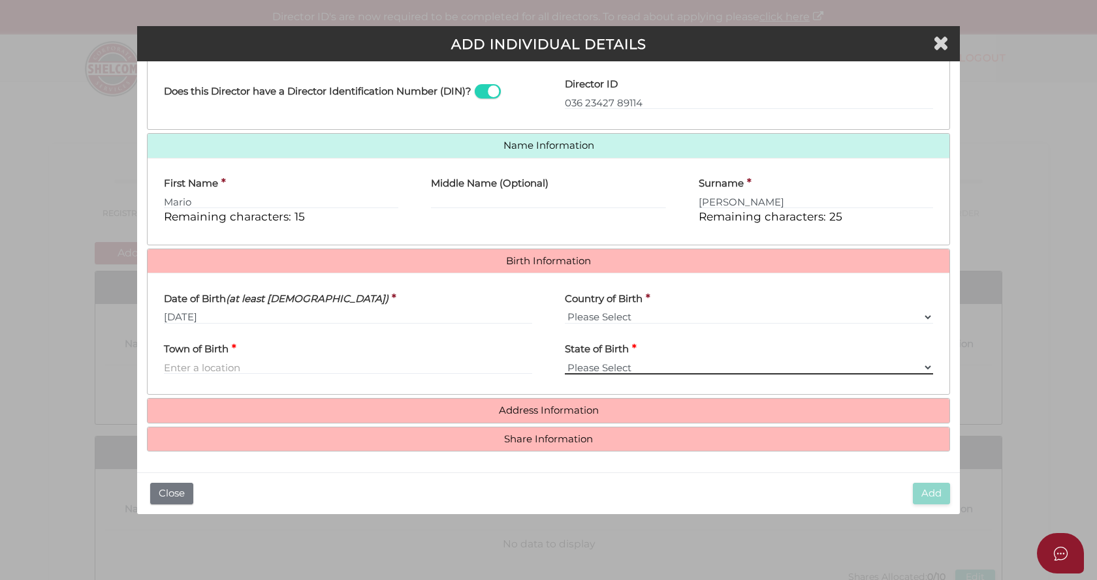
click at [604, 367] on select "Please Select VIC ACT NSW NT QLD TAS WA SA" at bounding box center [749, 367] width 368 height 14
select select "VIC"
click at [565, 360] on select "Please Select VIC ACT NSW NT QLD TAS WA SA" at bounding box center [749, 367] width 368 height 14
click at [205, 372] on input "Town of Birth" at bounding box center [348, 367] width 368 height 14
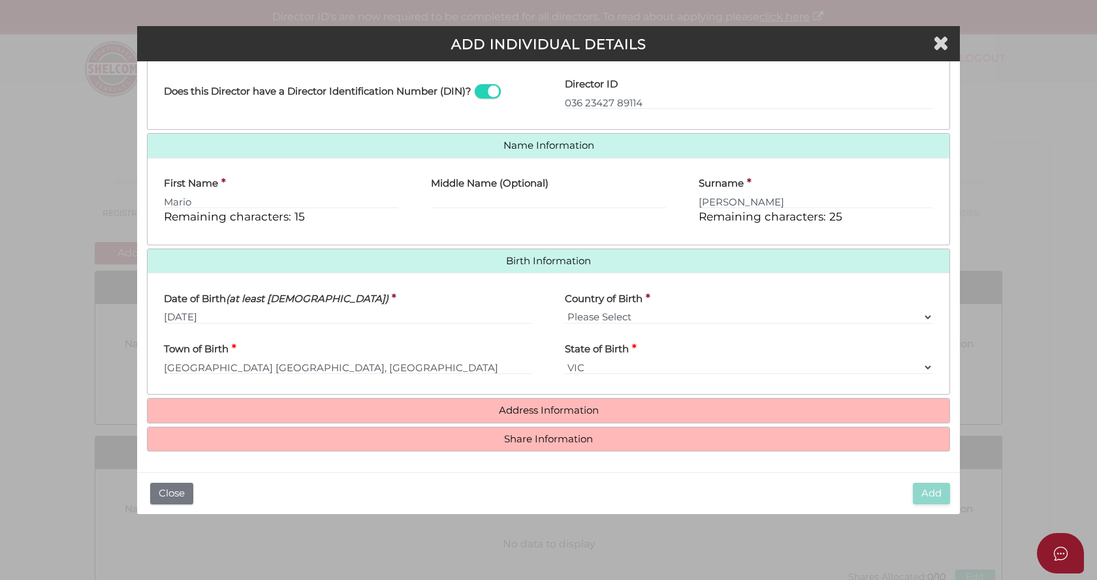
type input "Melbourne"
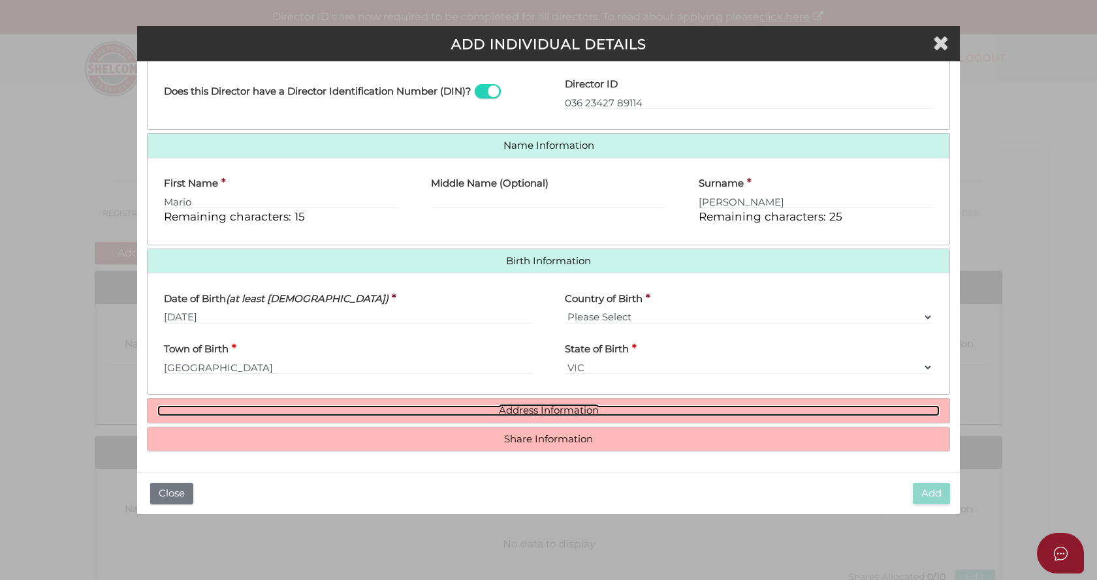
click at [538, 413] on link "Address Information" at bounding box center [548, 410] width 782 height 11
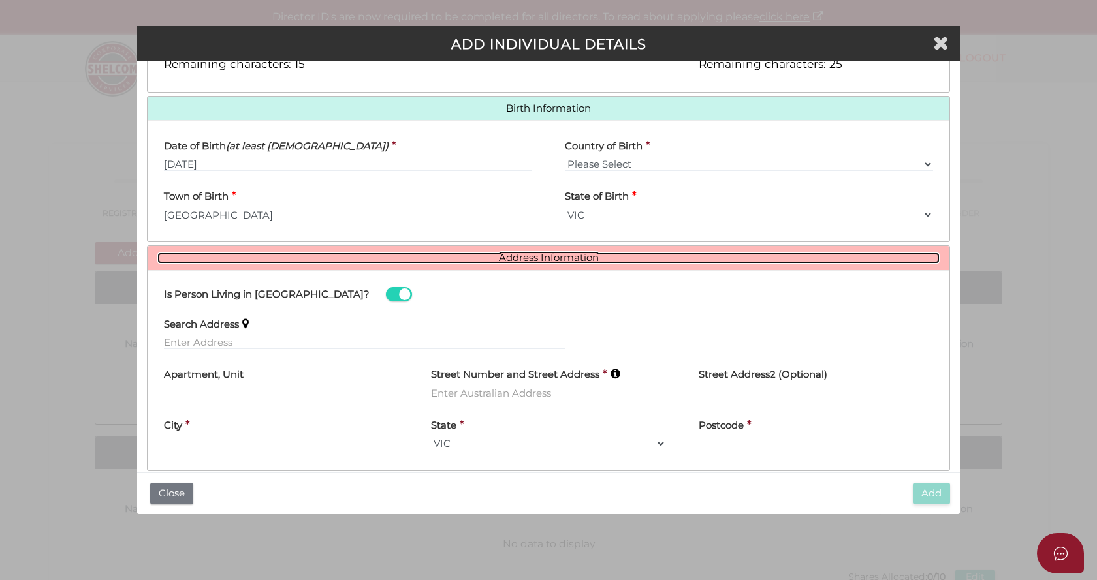
scroll to position [429, 0]
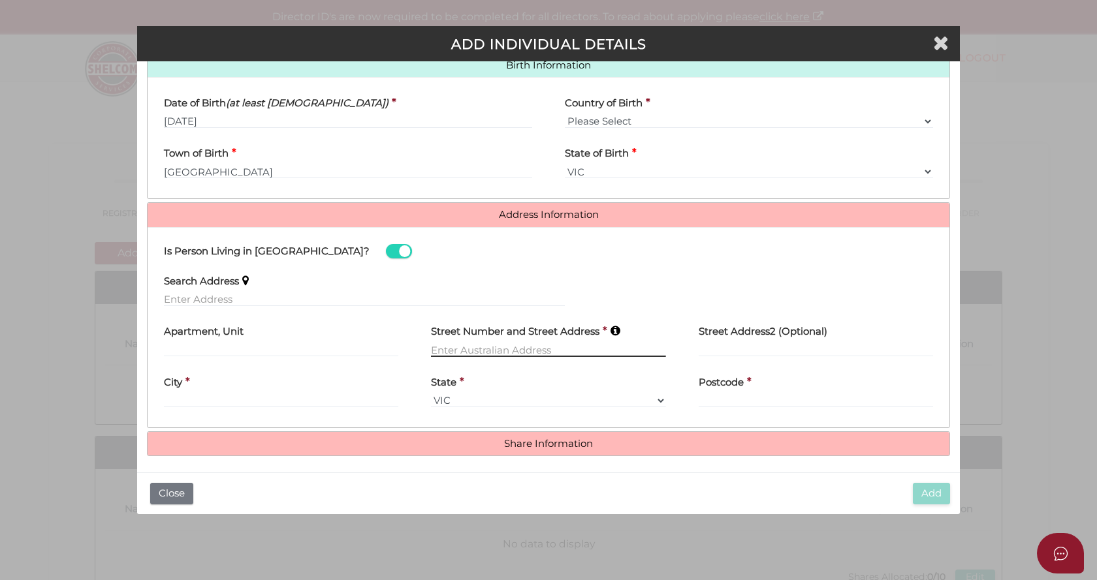
click at [448, 352] on input "text" at bounding box center [548, 350] width 234 height 14
click at [172, 298] on input "text" at bounding box center [364, 299] width 401 height 14
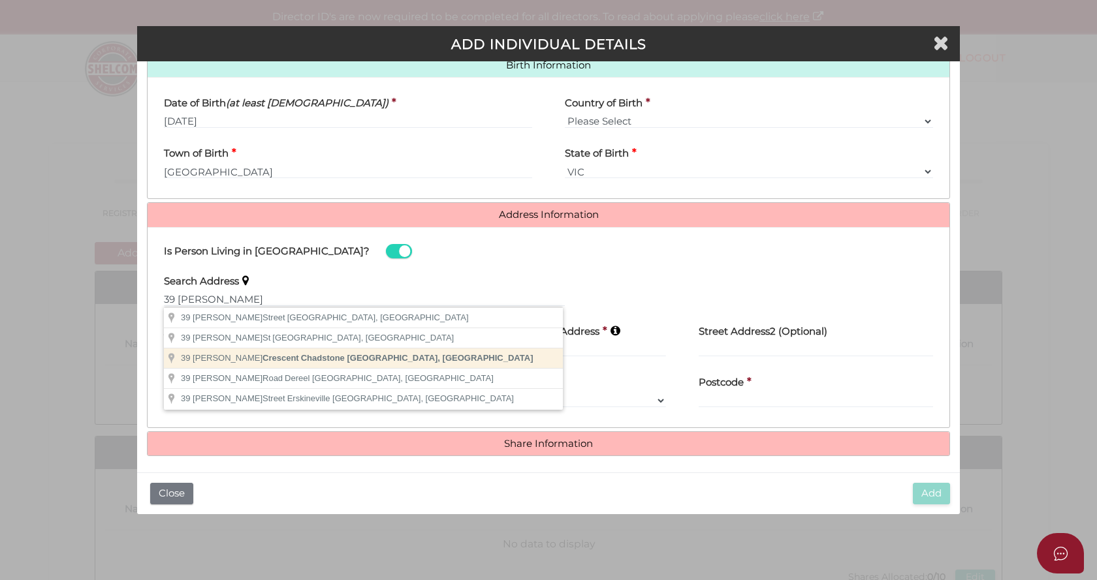
type input "39 Swanson Crescent, Chadstone VIC, Australia"
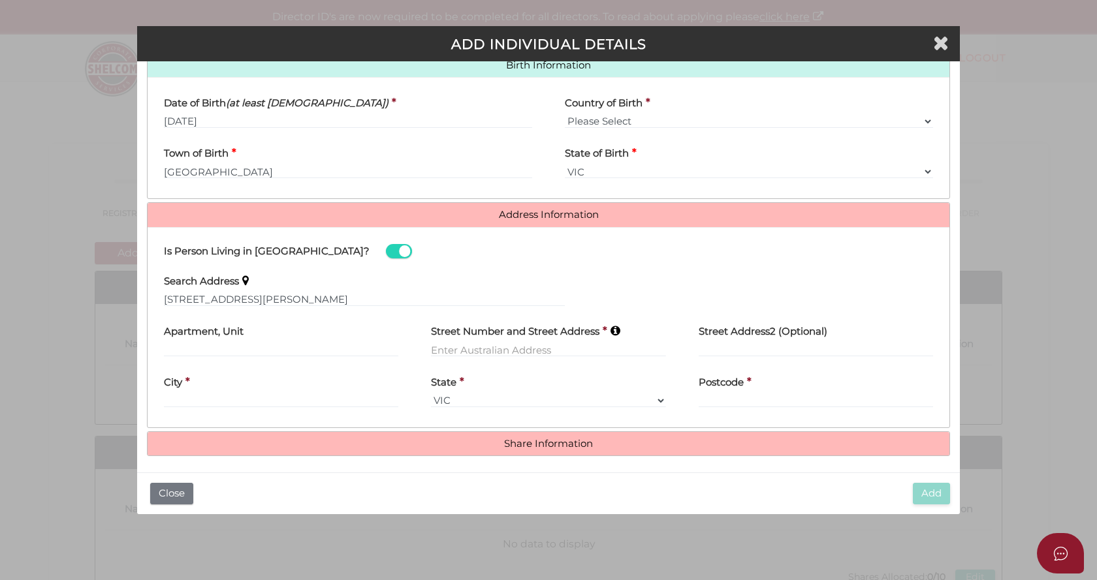
type input "39 Swanson Crescent"
type input "Chadstone"
select select "VIC"
type input "3148"
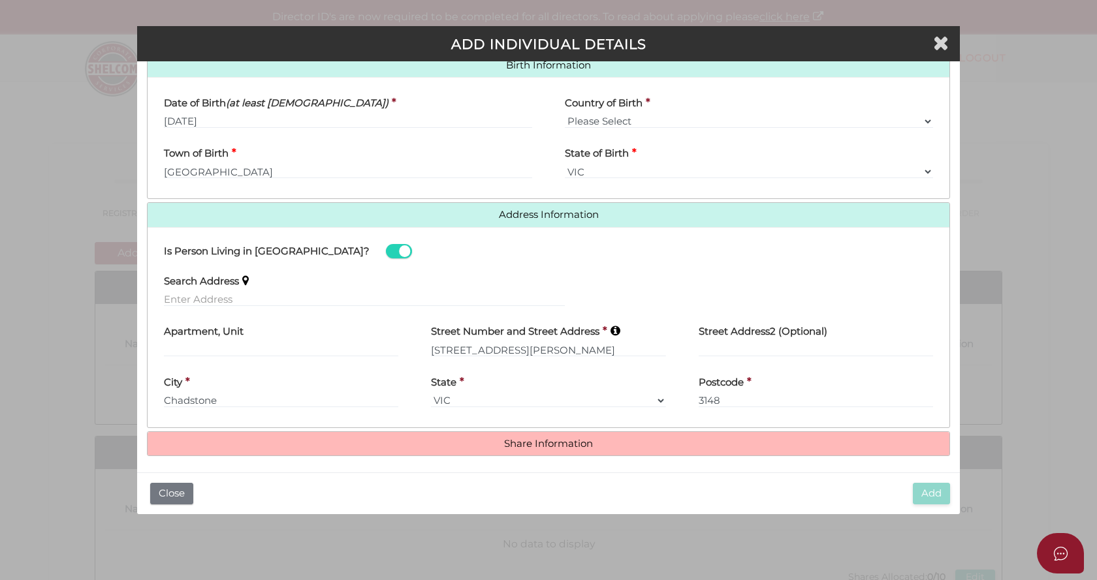
scroll to position [433, 0]
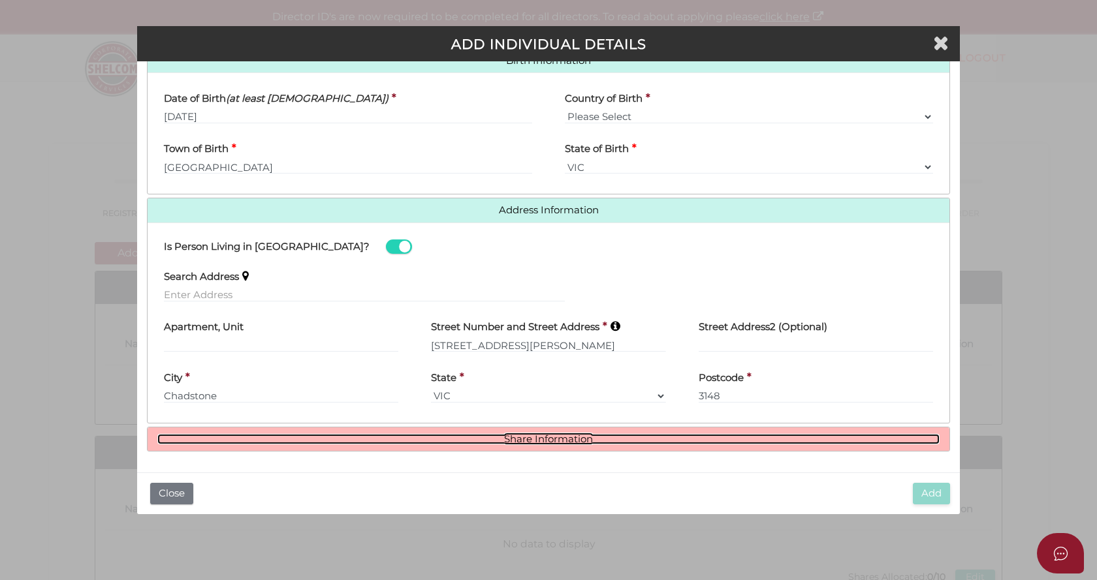
click at [537, 441] on link "Share Information" at bounding box center [548, 439] width 782 height 11
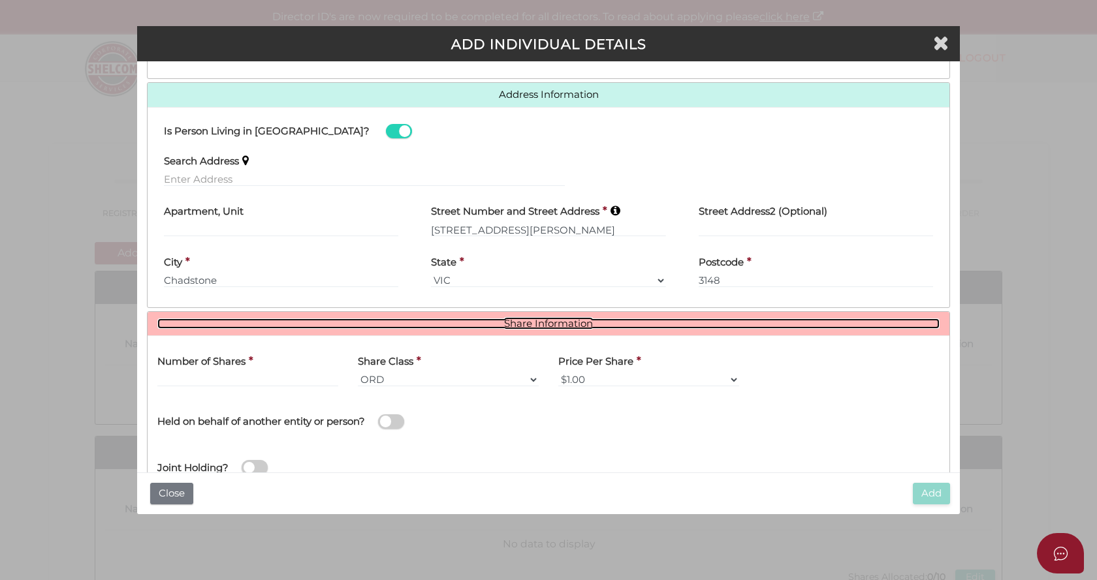
scroll to position [593, 0]
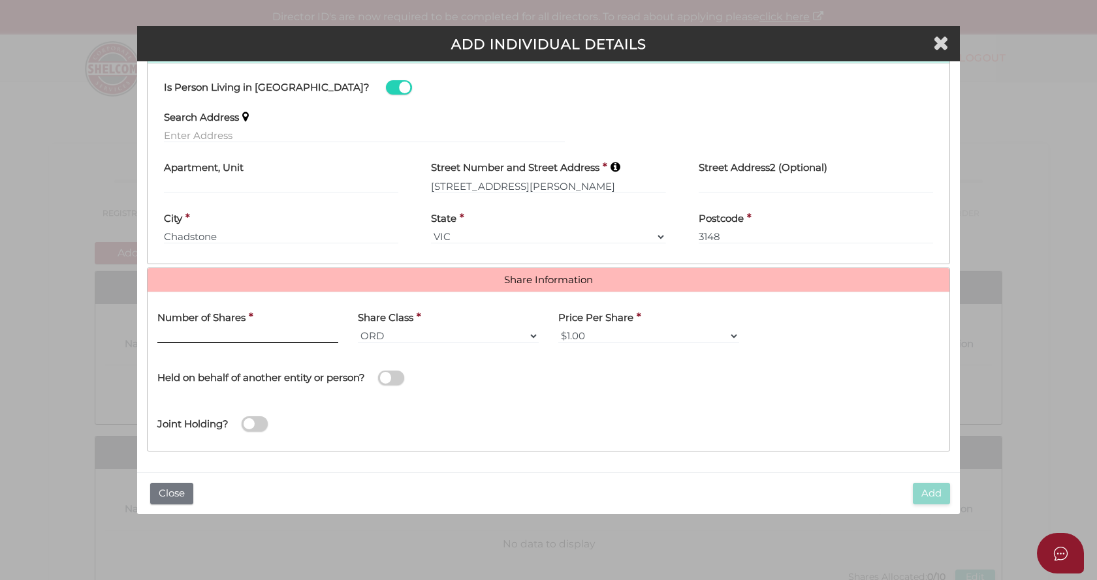
click at [213, 336] on input "text" at bounding box center [247, 336] width 181 height 14
type input "5"
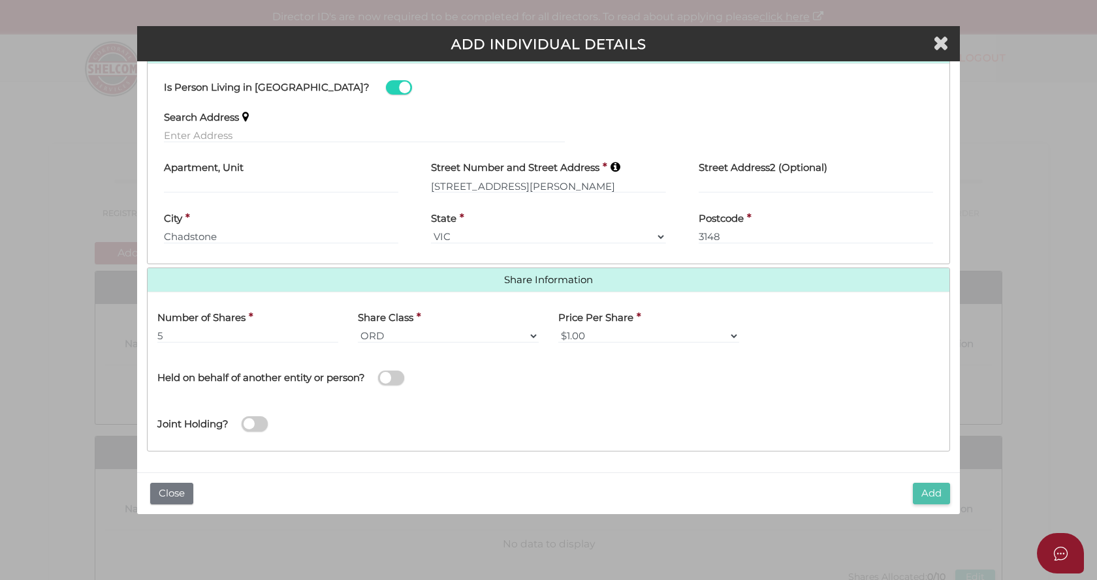
click at [933, 488] on button "Add" at bounding box center [931, 494] width 37 height 22
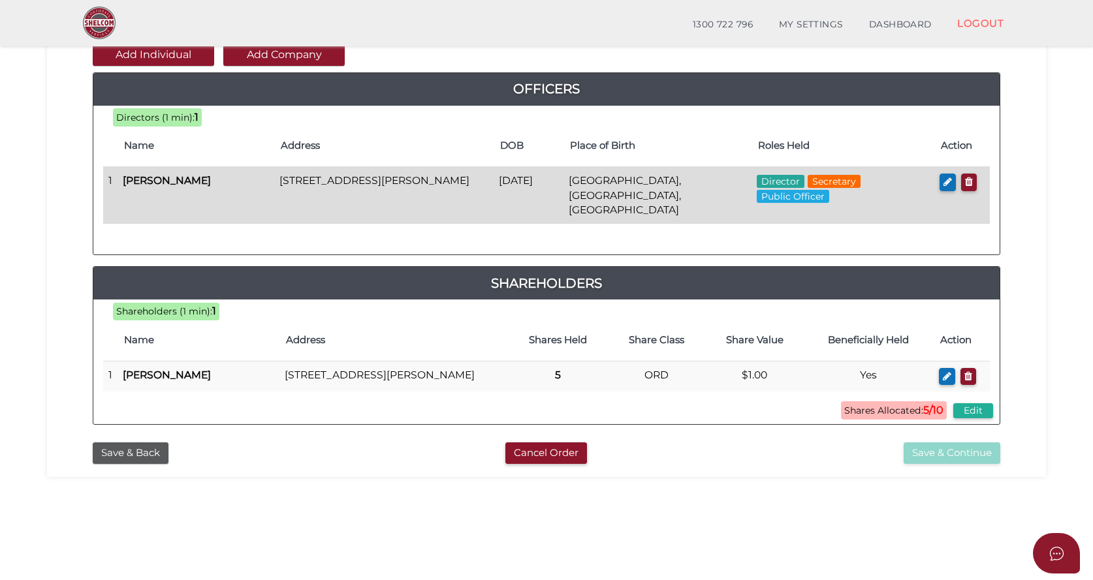
scroll to position [65, 0]
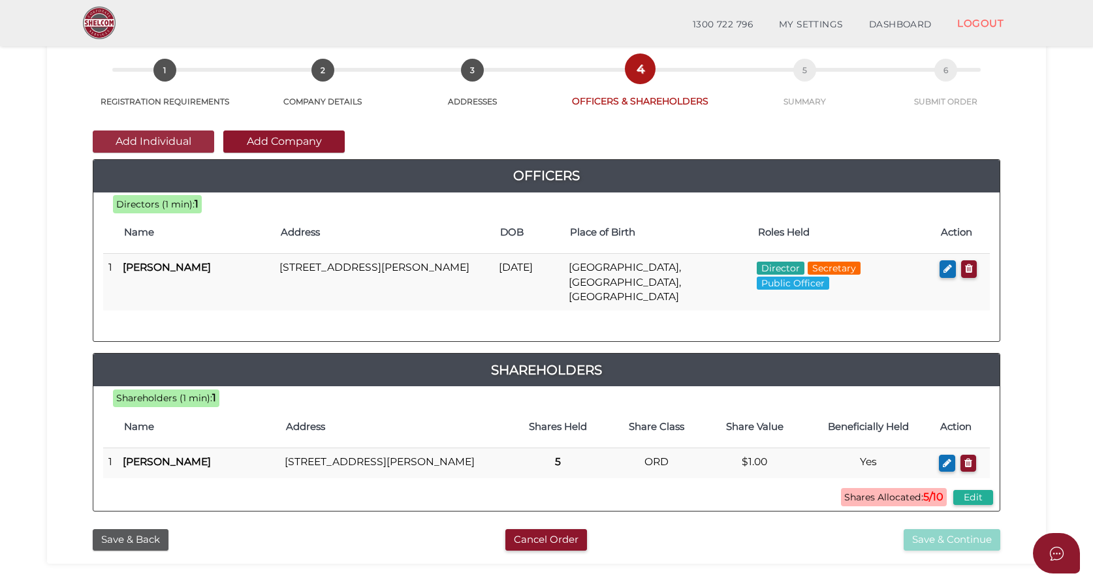
click at [179, 140] on button "Add Individual" at bounding box center [153, 142] width 121 height 22
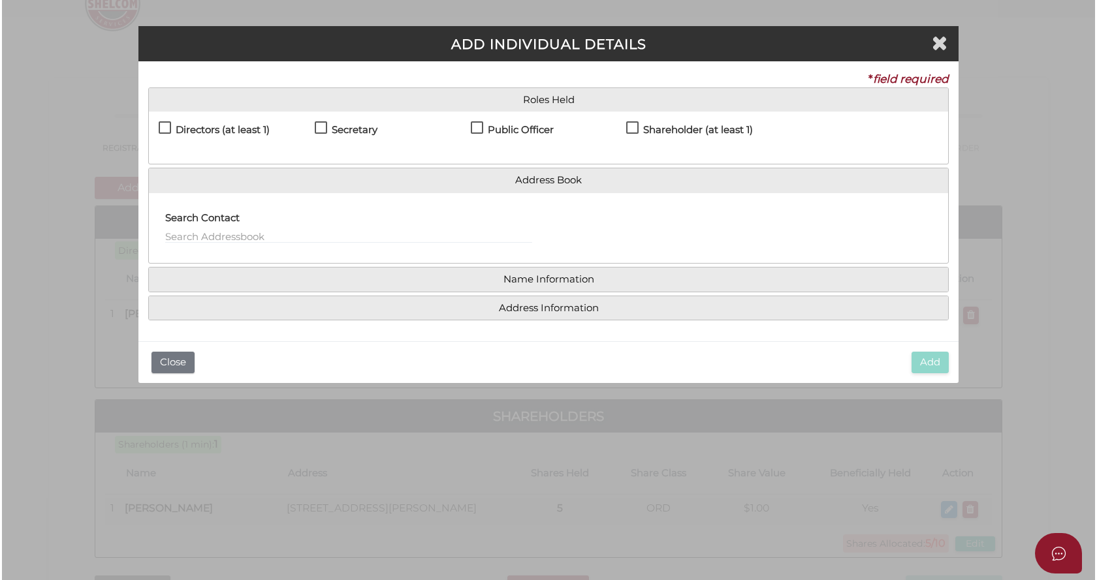
scroll to position [0, 0]
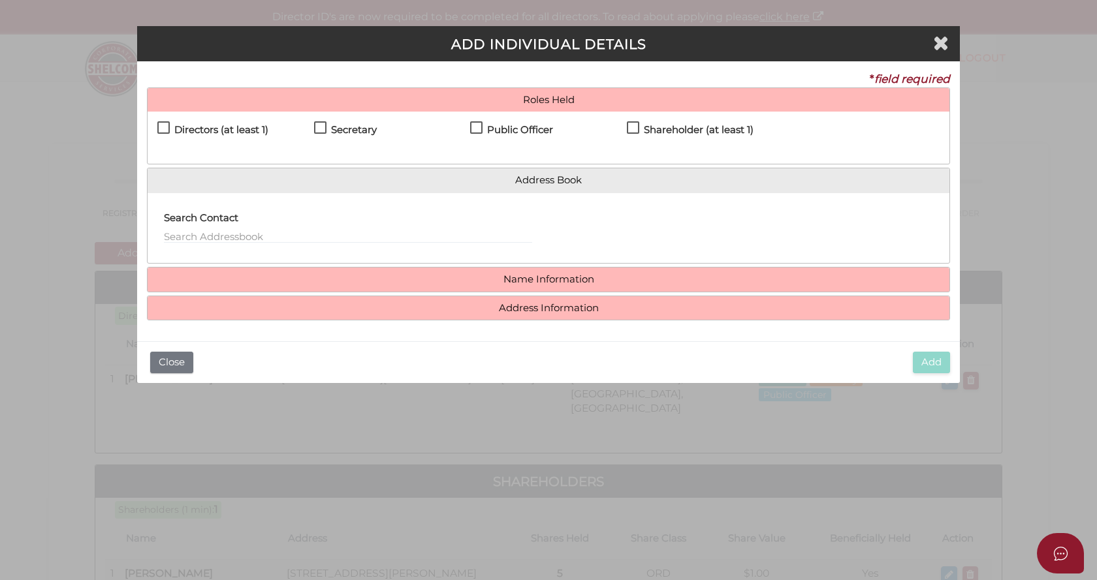
click at [634, 125] on label "Shareholder (at least 1)" at bounding box center [690, 133] width 127 height 16
checkbox input "true"
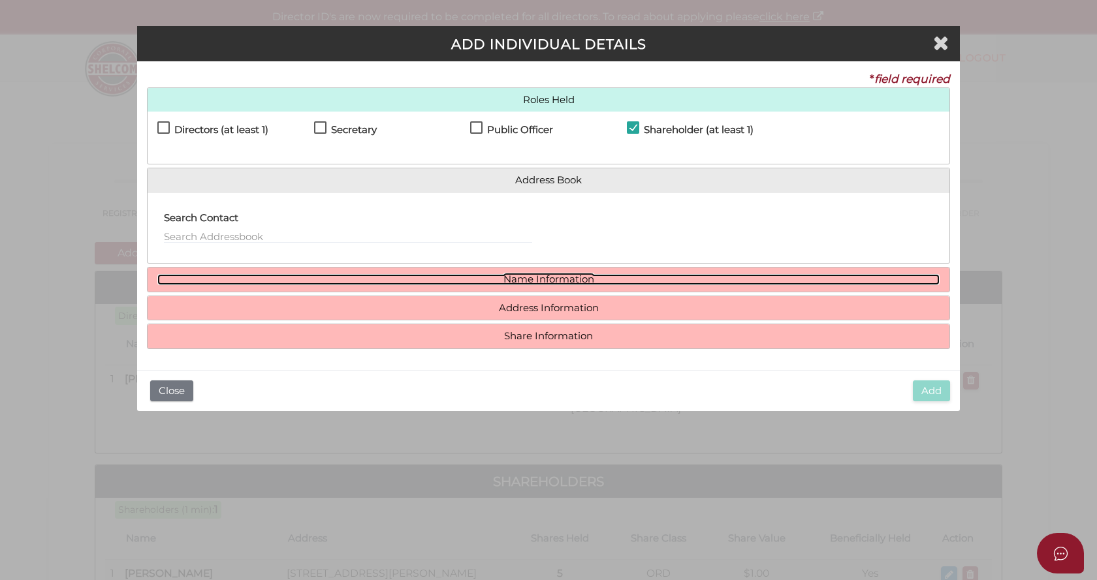
click at [529, 274] on link "Name Information" at bounding box center [548, 279] width 782 height 11
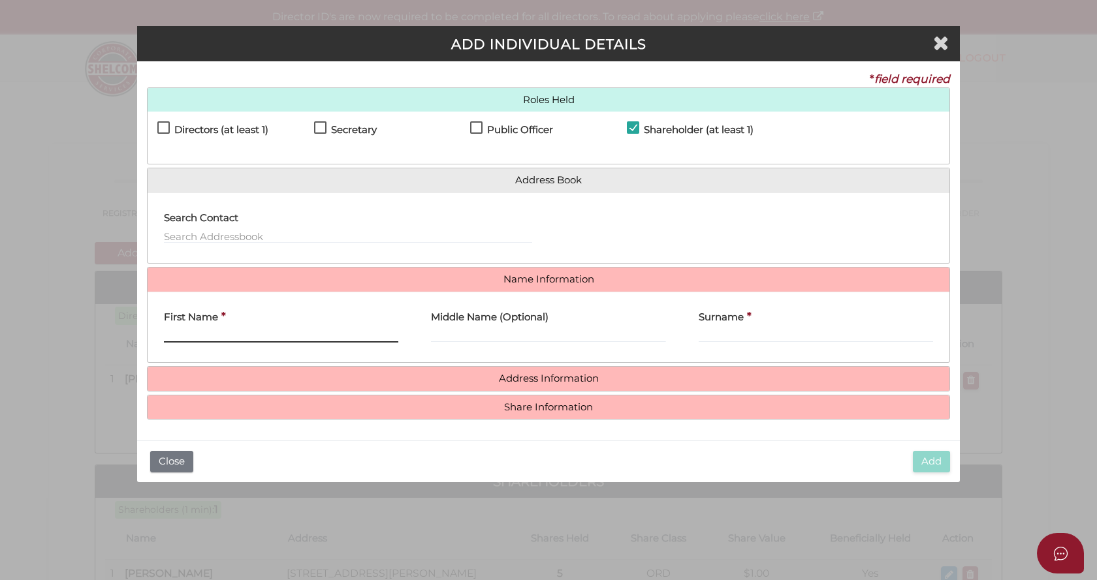
click at [191, 332] on input "First Name" at bounding box center [281, 335] width 234 height 14
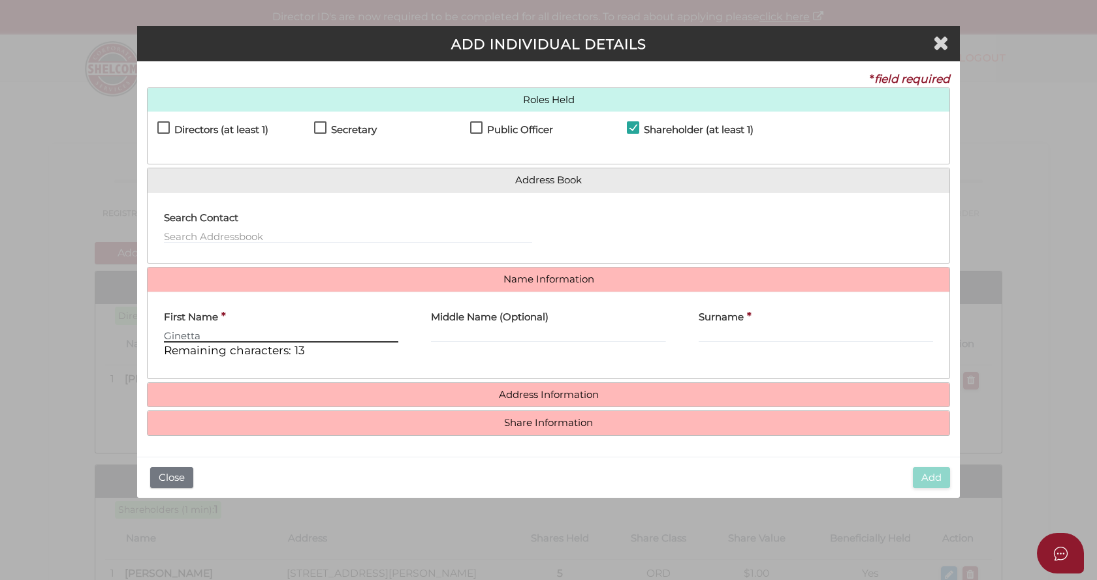
type input "Ginetta"
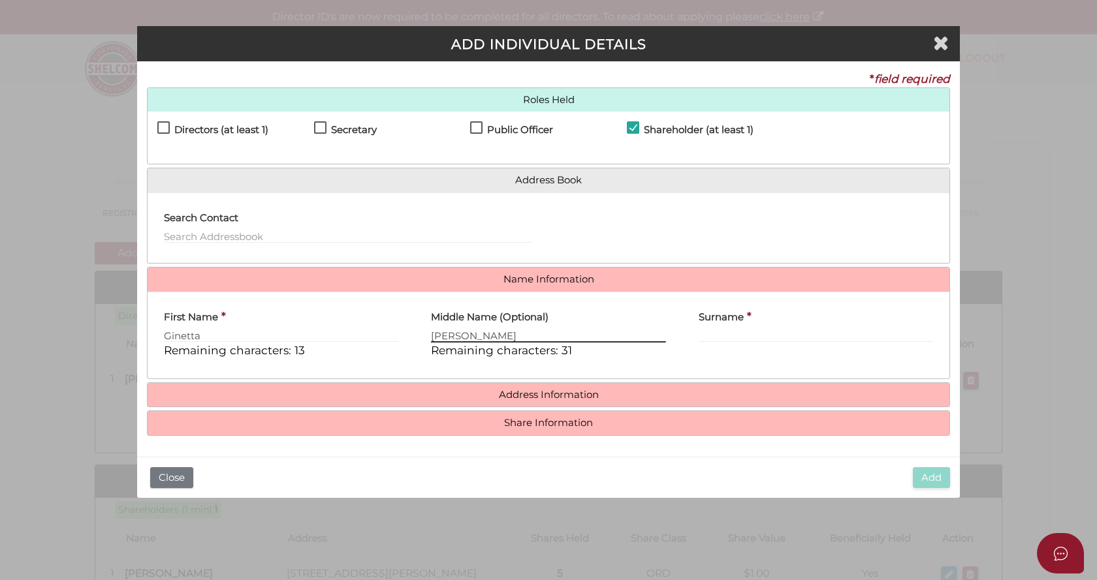
type input "Francesca"
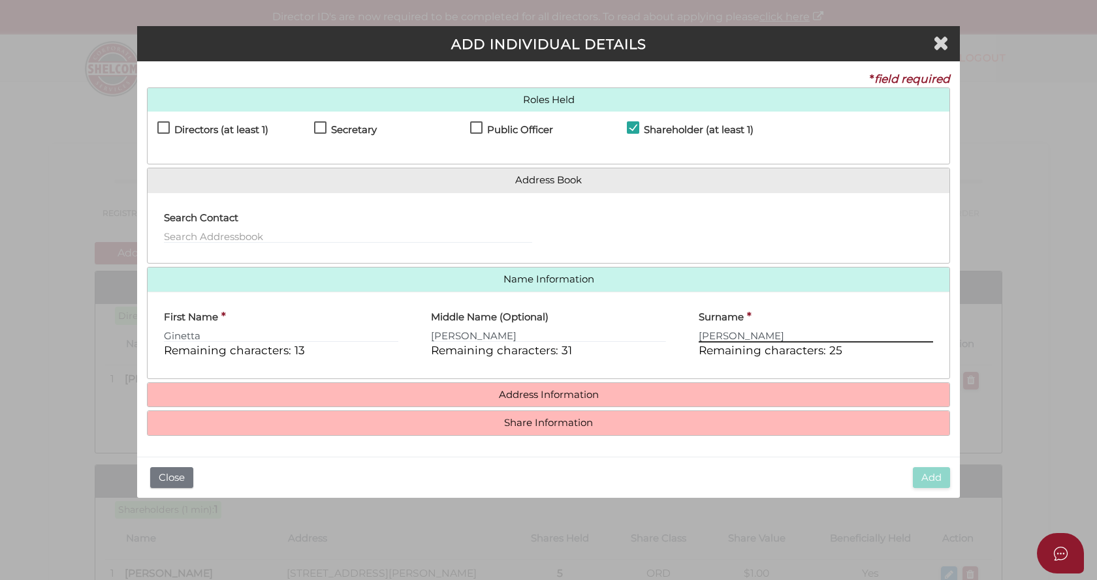
type input "Russo"
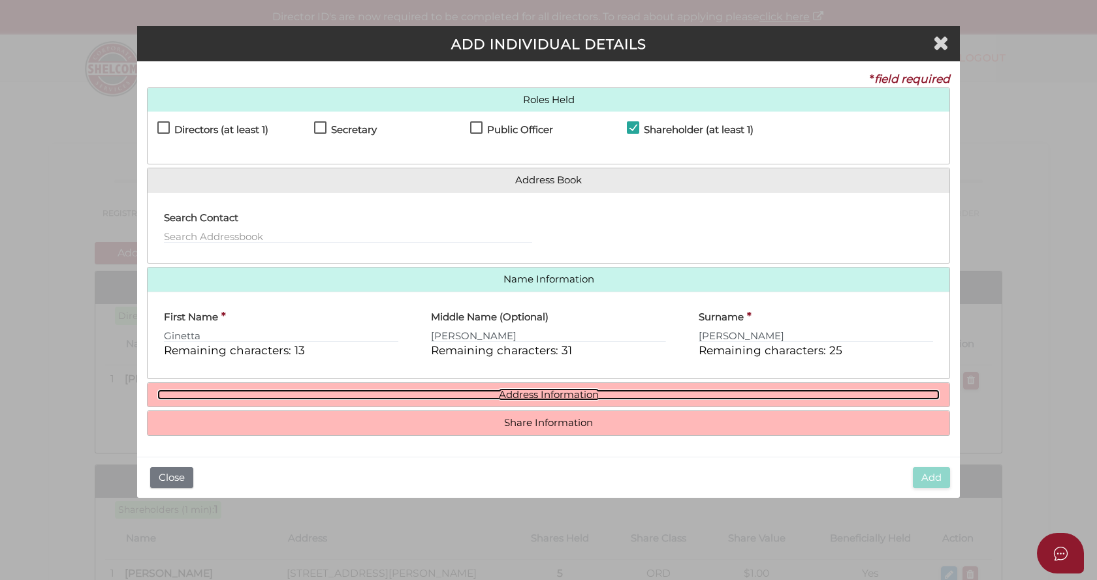
click at [540, 392] on link "Address Information" at bounding box center [548, 395] width 782 height 11
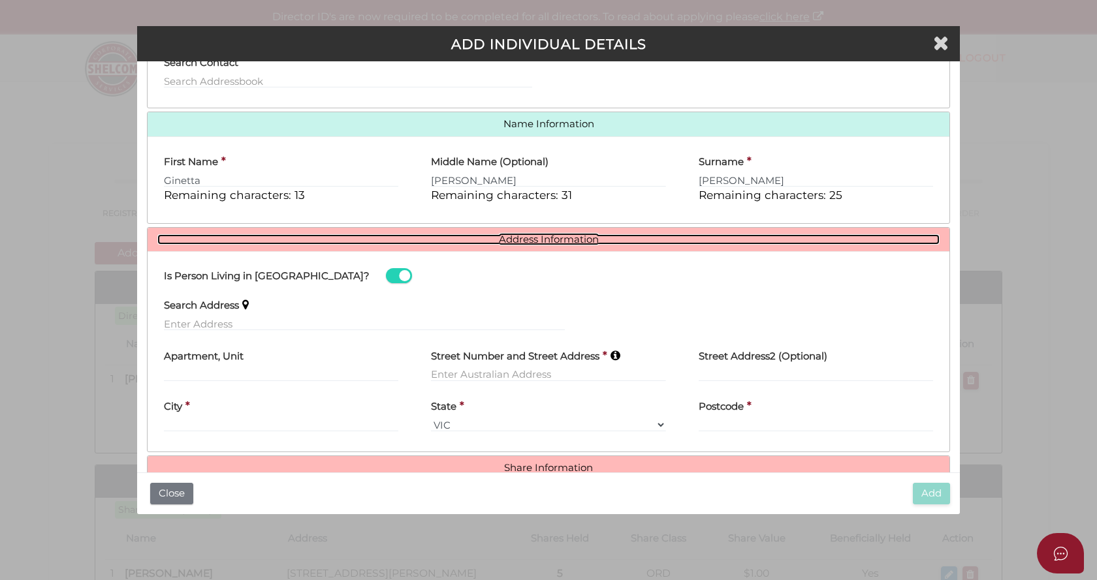
scroll to position [185, 0]
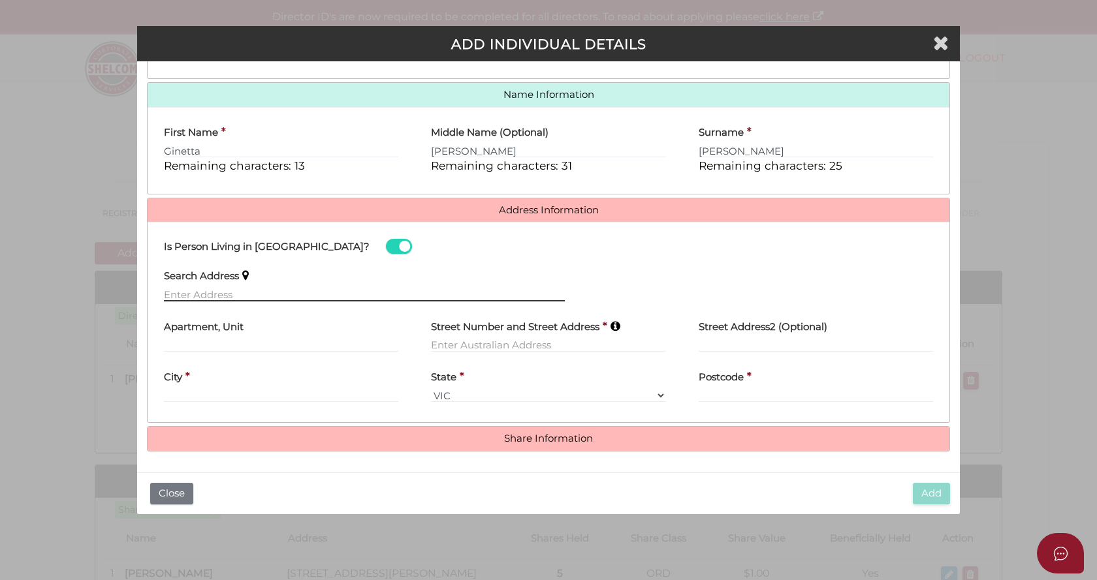
click at [195, 296] on input "text" at bounding box center [364, 294] width 401 height 14
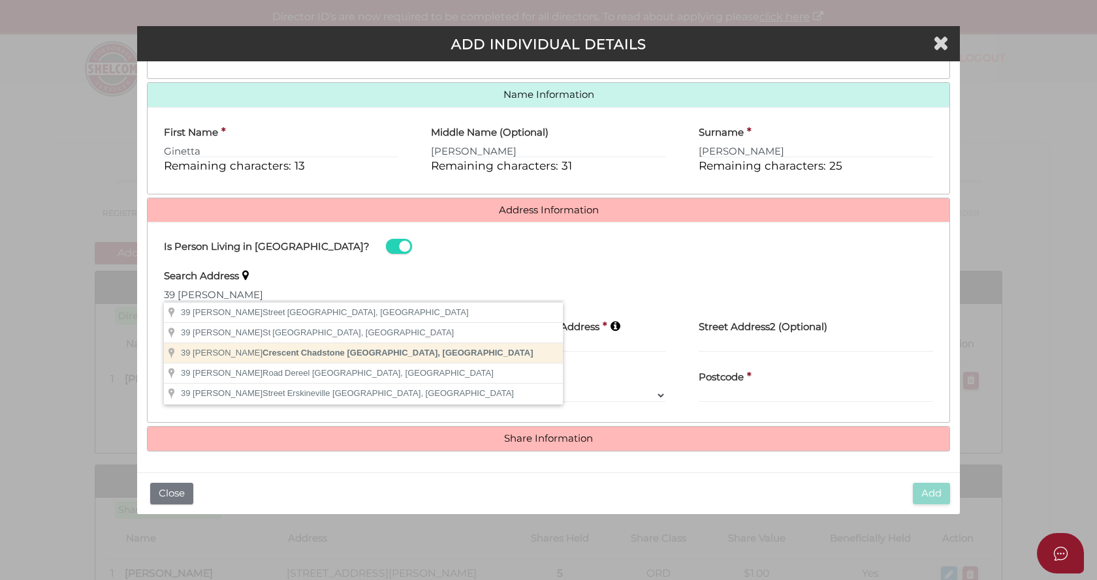
type input "39 Swanson Crescent, Chadstone VIC, Australia"
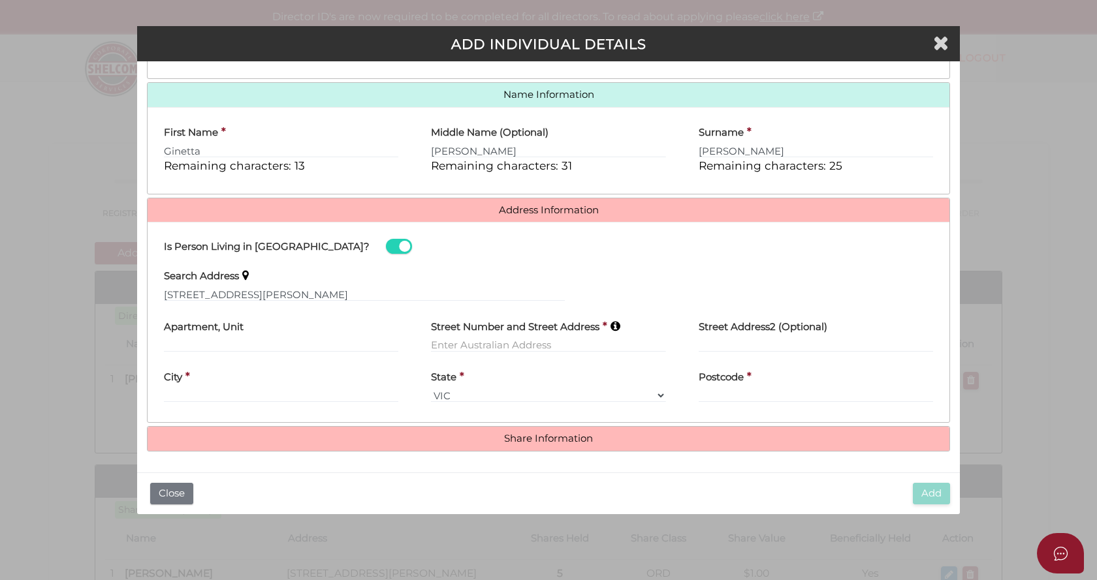
type input "39 Swanson Crescent"
type input "Chadstone"
select select "VIC"
type input "3148"
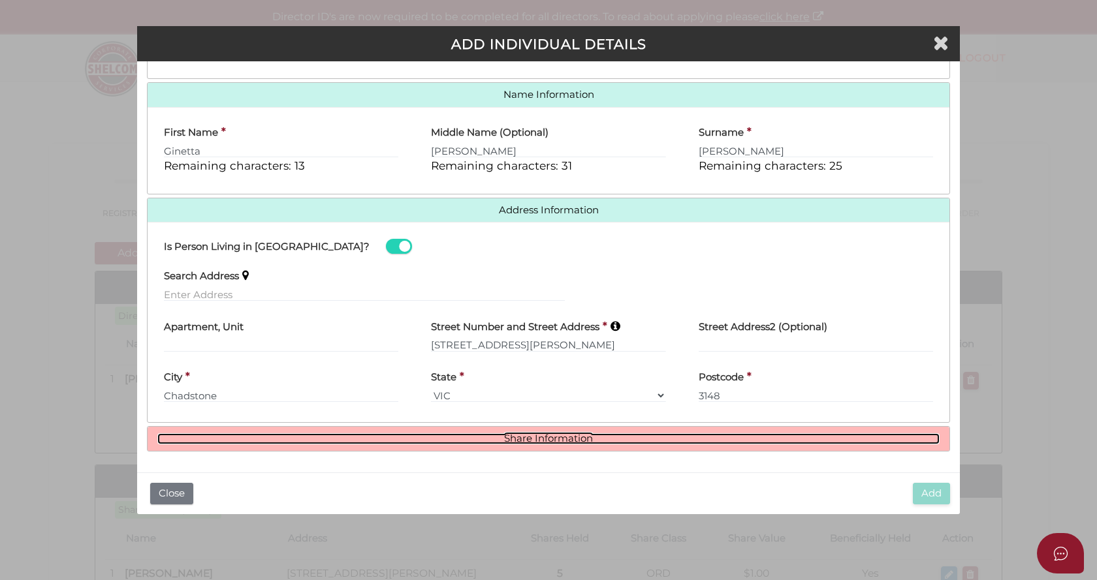
click at [543, 440] on link "Share Information" at bounding box center [548, 438] width 782 height 11
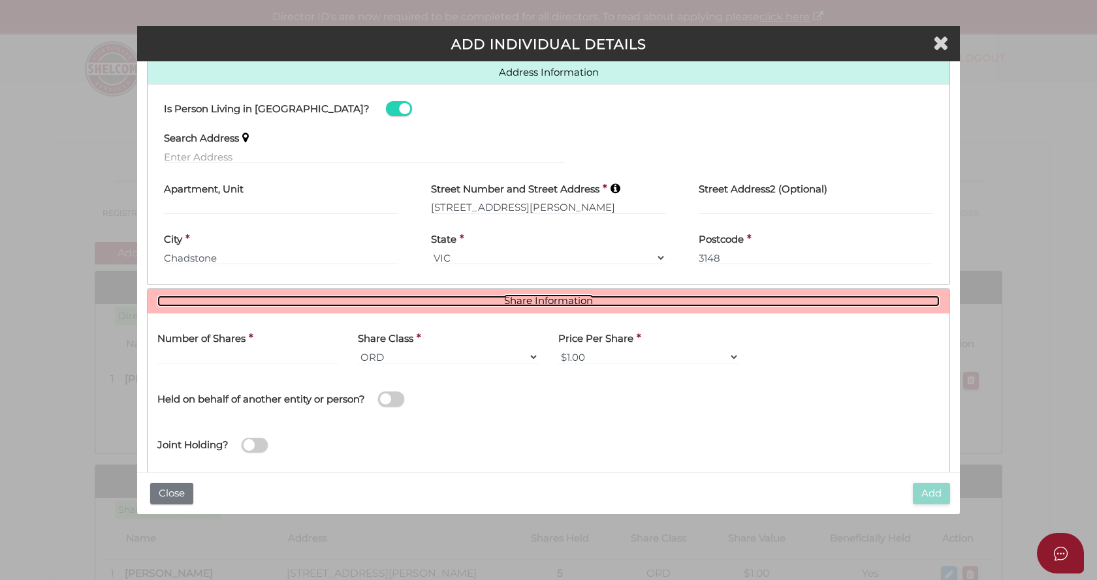
scroll to position [344, 0]
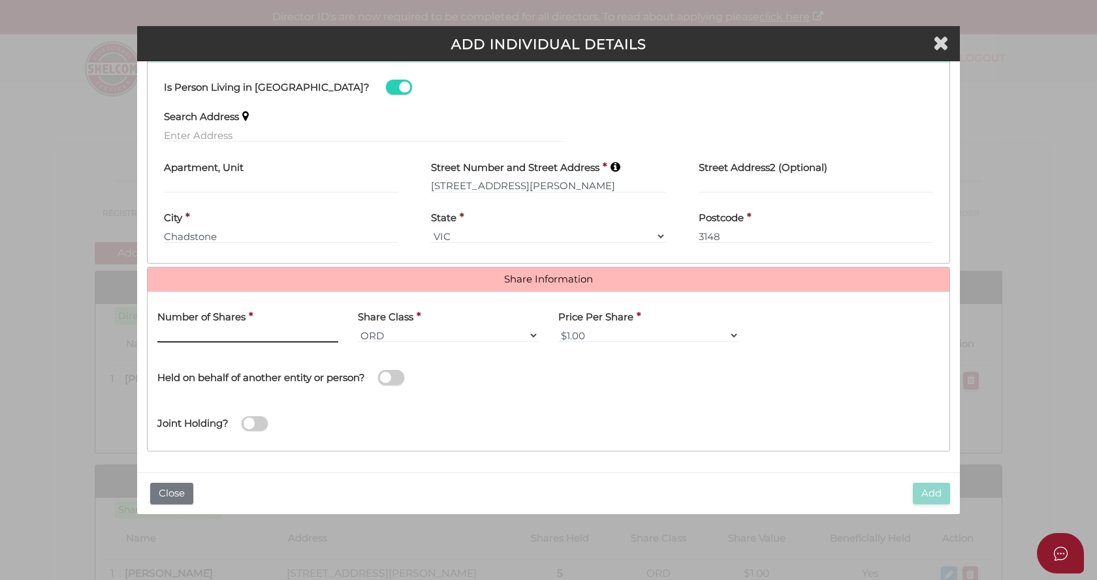
click at [200, 337] on input "text" at bounding box center [247, 335] width 181 height 14
type input "5"
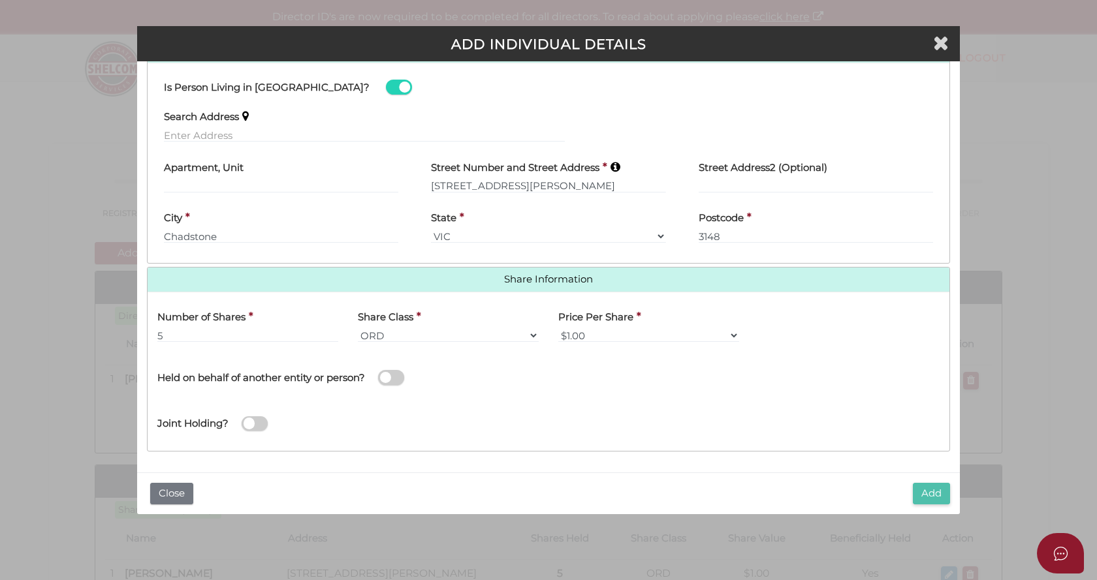
click at [931, 493] on button "Add" at bounding box center [931, 494] width 37 height 22
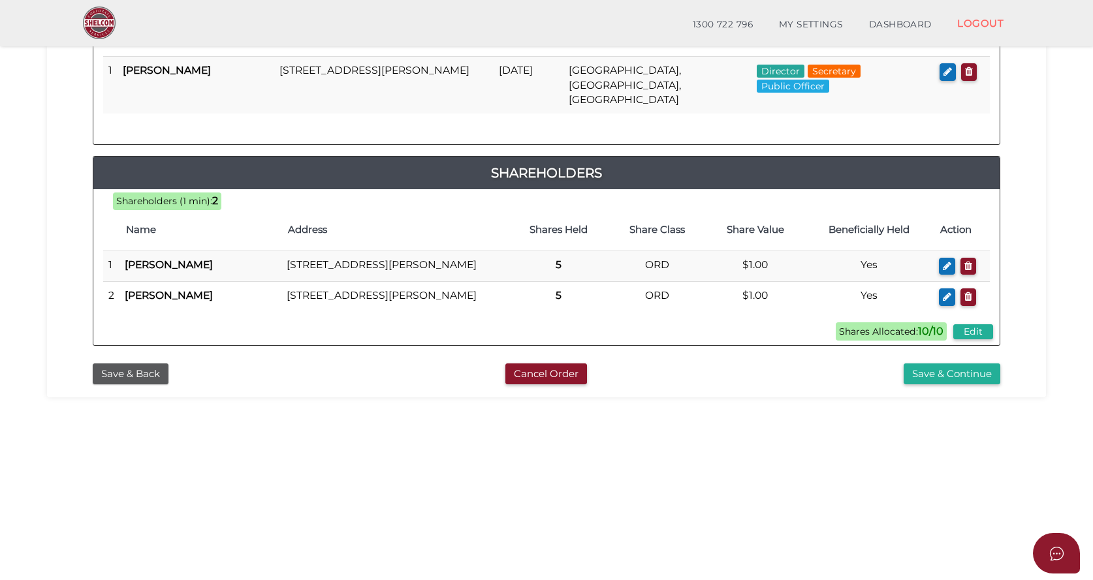
scroll to position [316, 0]
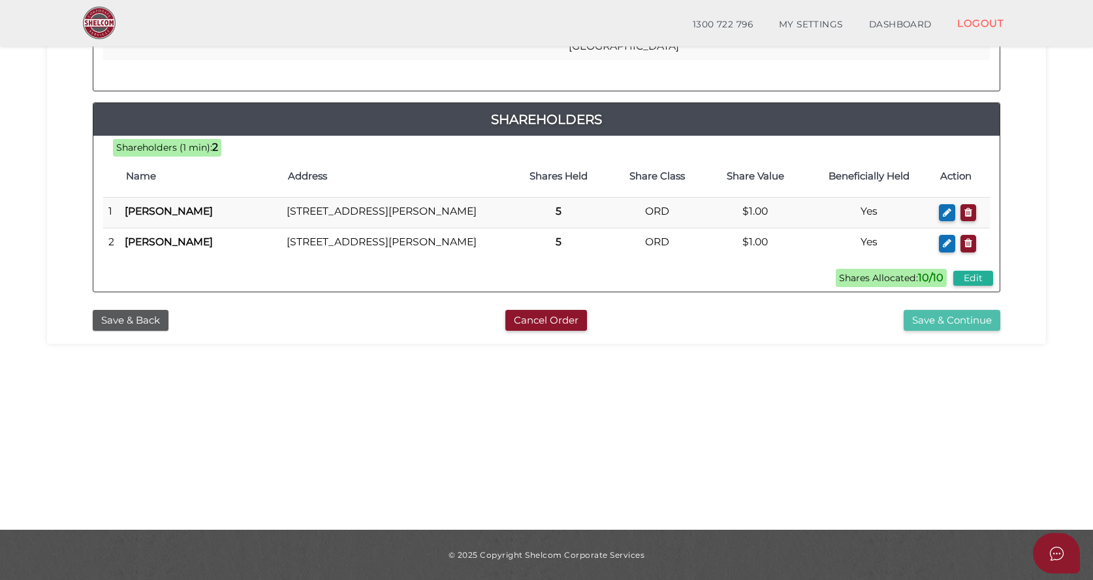
click at [946, 326] on button "Save & Continue" at bounding box center [951, 321] width 97 height 22
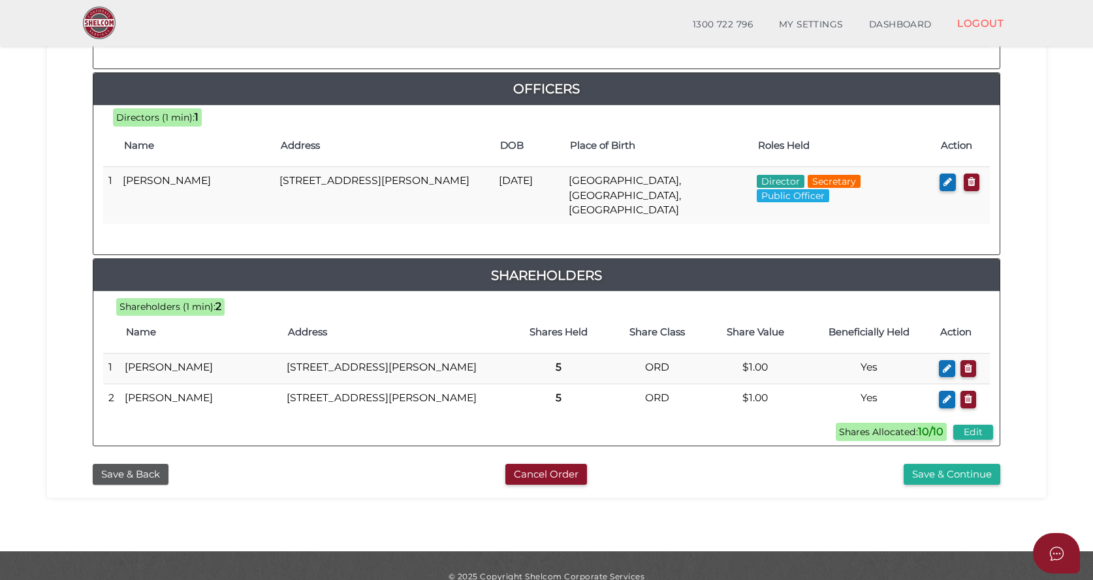
scroll to position [618, 0]
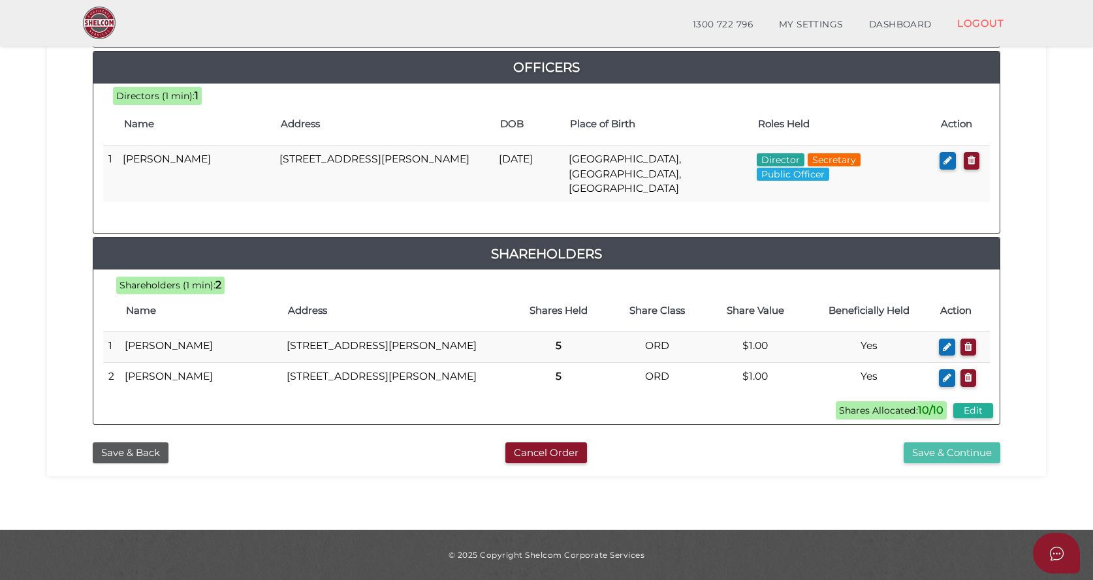
click at [948, 450] on button "Save & Continue" at bounding box center [951, 454] width 97 height 22
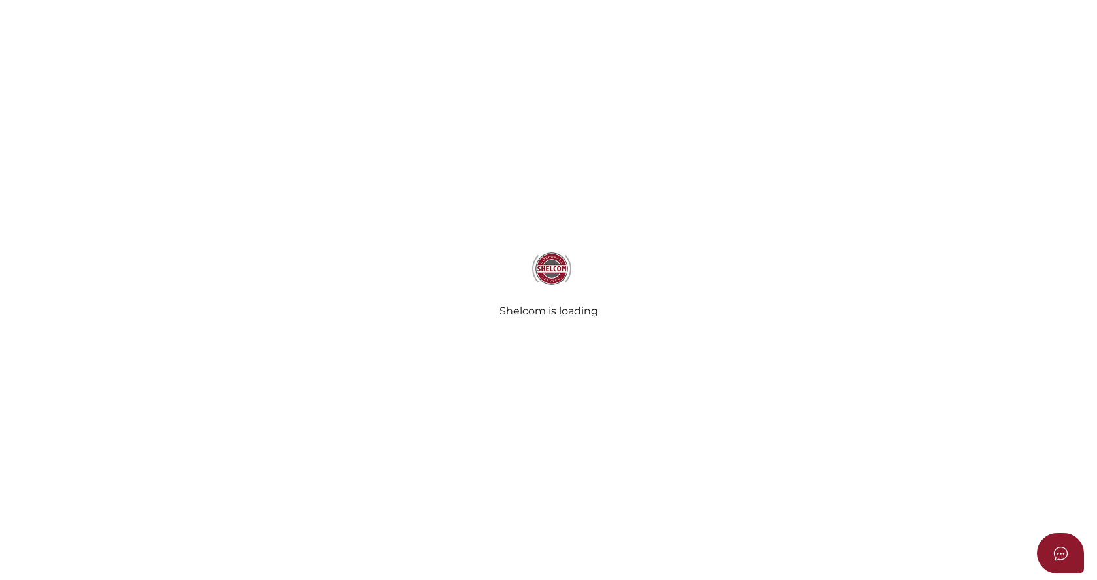
select select "Comb Binding"
radio input "true"
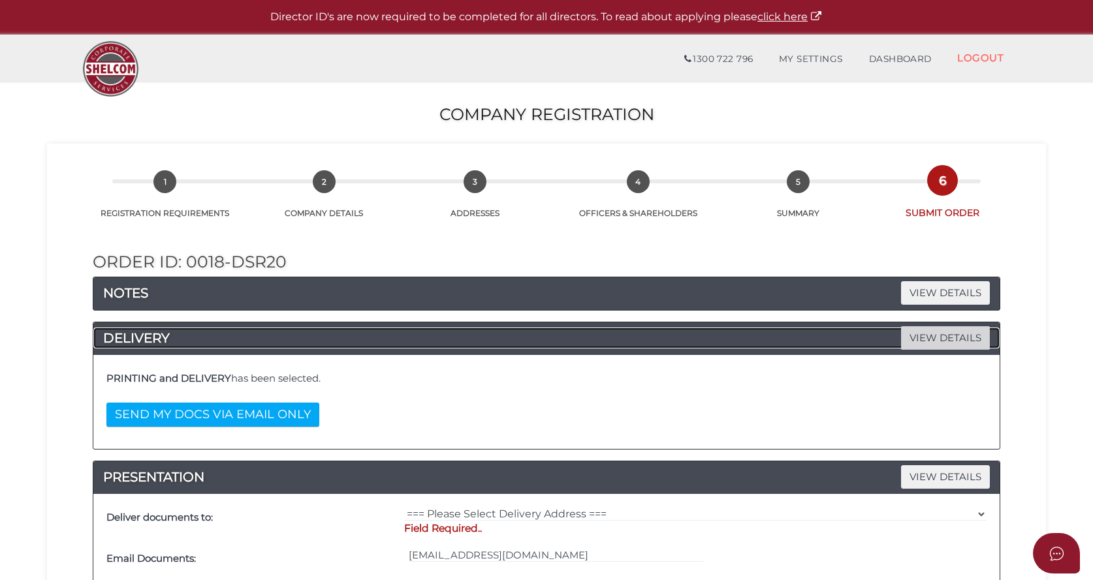
click at [961, 331] on span "VIEW DETAILS" at bounding box center [945, 337] width 89 height 23
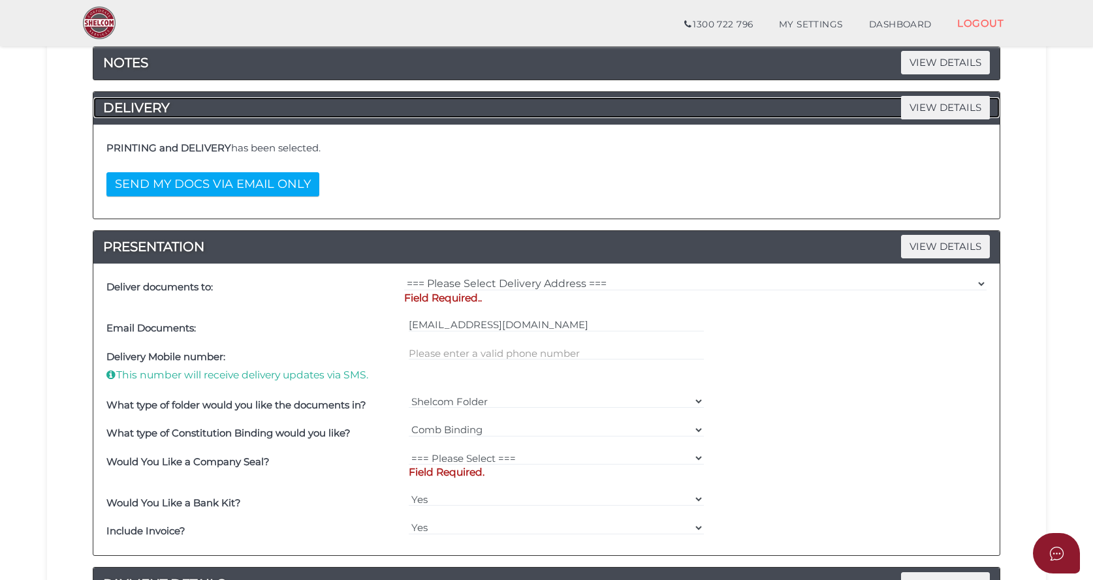
scroll to position [196, 0]
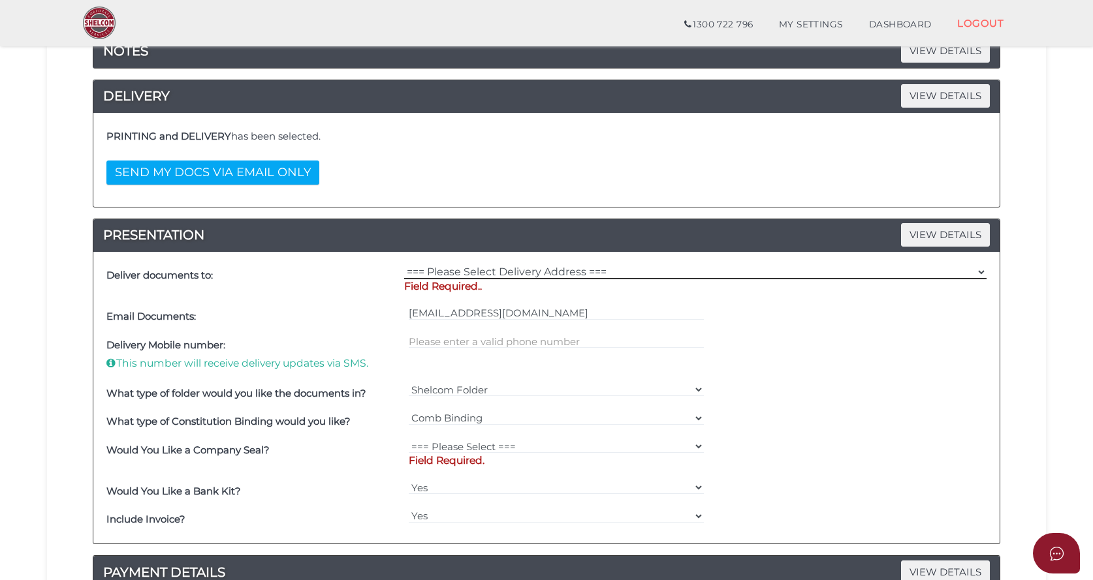
click at [495, 268] on select "=== Please Select Delivery Address === (User Address - [PERSON_NAME]) [STREET_A…" at bounding box center [695, 272] width 582 height 14
select select "0"
click at [404, 265] on select "=== Please Select Delivery Address === (User Address - [PERSON_NAME]) [STREET_A…" at bounding box center [695, 272] width 582 height 14
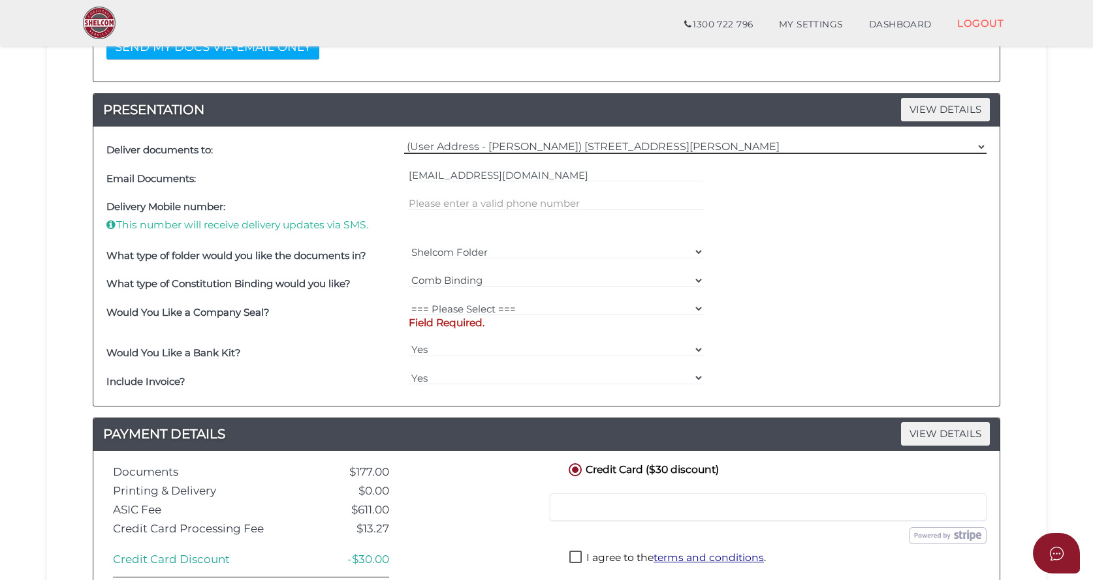
scroll to position [326, 0]
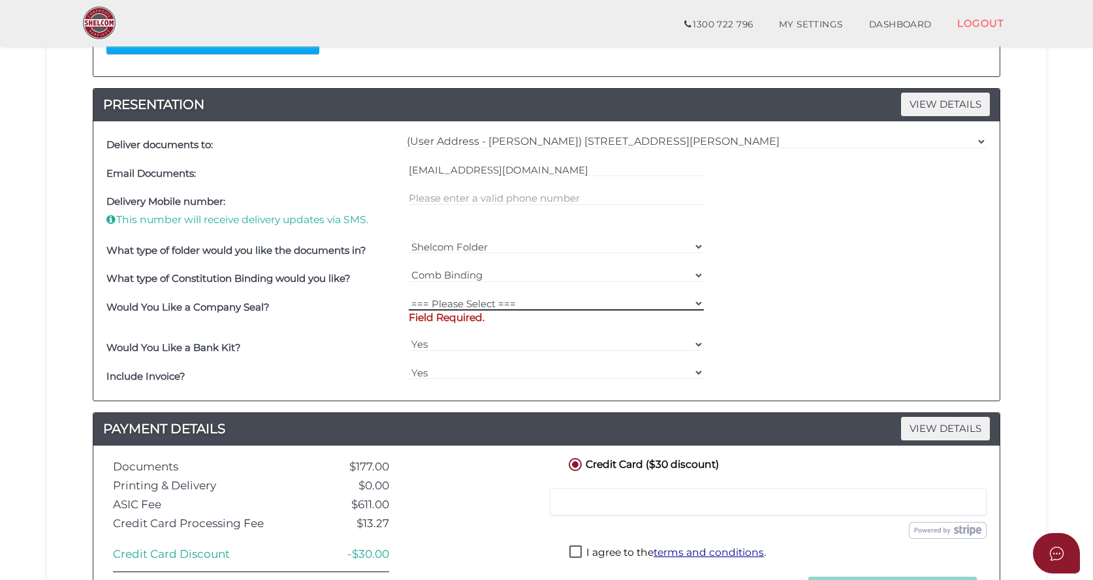
click at [460, 305] on select "=== Please Select === Fold Seal $50 No Seal" at bounding box center [557, 303] width 296 height 14
select select "0"
click at [409, 296] on select "=== Please Select === Fold Seal $50 No Seal" at bounding box center [557, 303] width 296 height 14
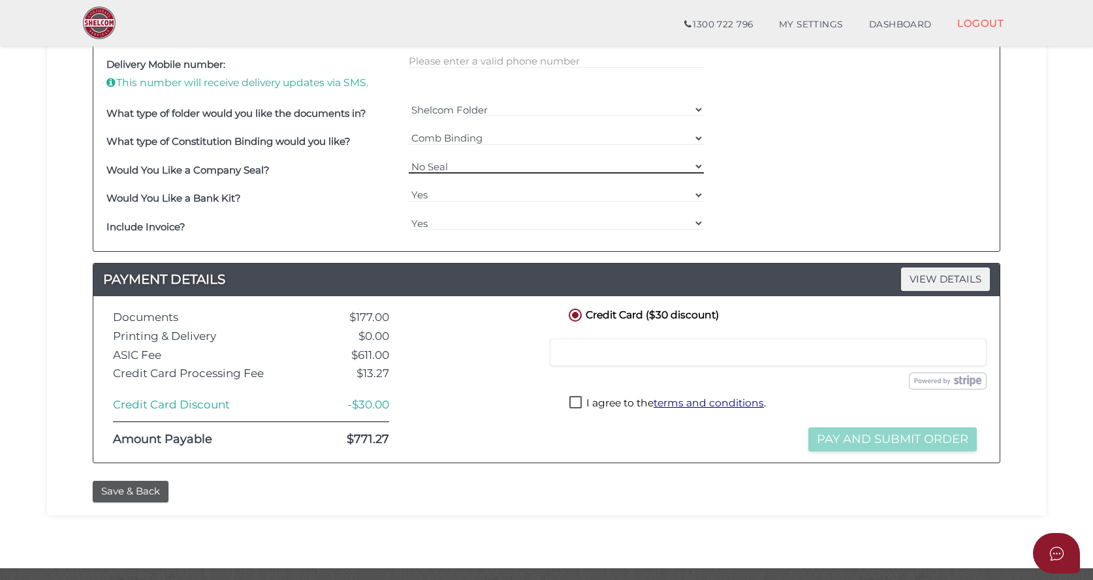
scroll to position [502, 0]
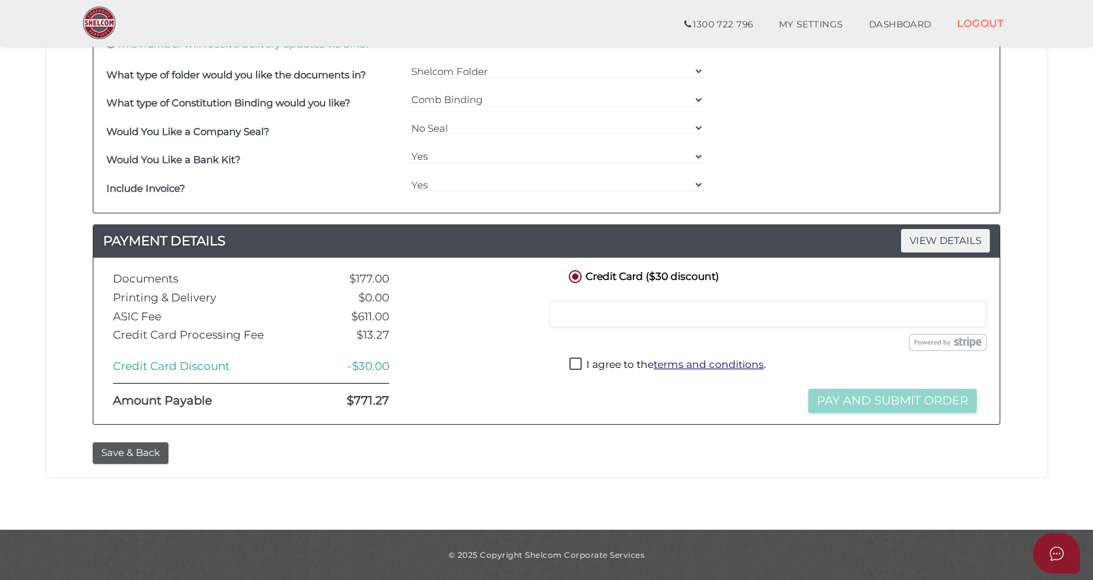
drag, startPoint x: 578, startPoint y: 360, endPoint x: 565, endPoint y: 326, distance: 36.1
click at [578, 360] on label "I agree to the terms and conditions ." at bounding box center [667, 366] width 196 height 16
checkbox input "true"
click at [571, 308] on iframe at bounding box center [768, 314] width 420 height 12
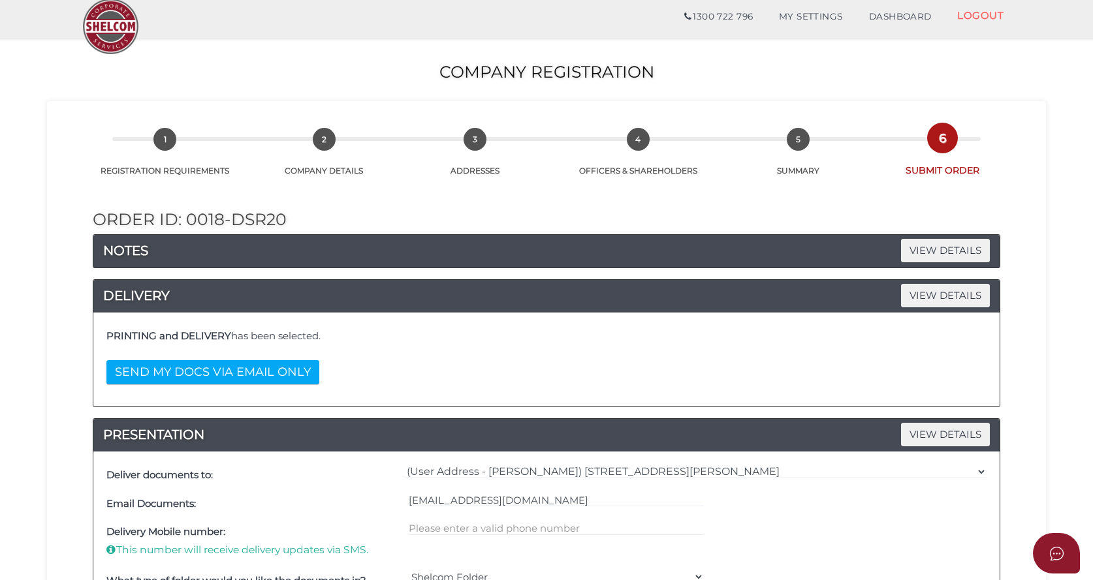
scroll to position [65, 0]
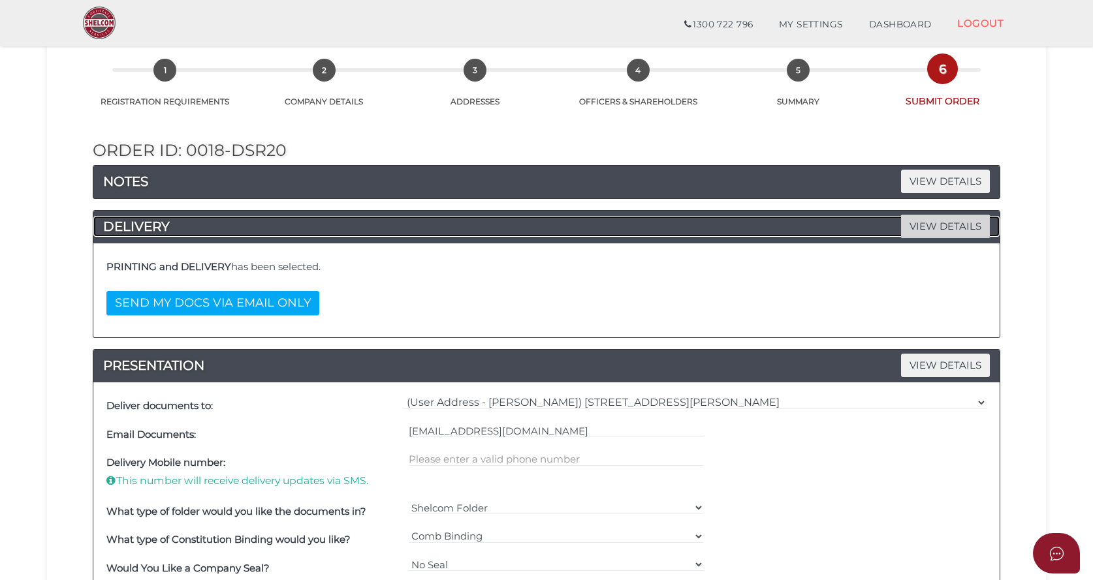
click at [957, 227] on span "VIEW DETAILS" at bounding box center [945, 226] width 89 height 23
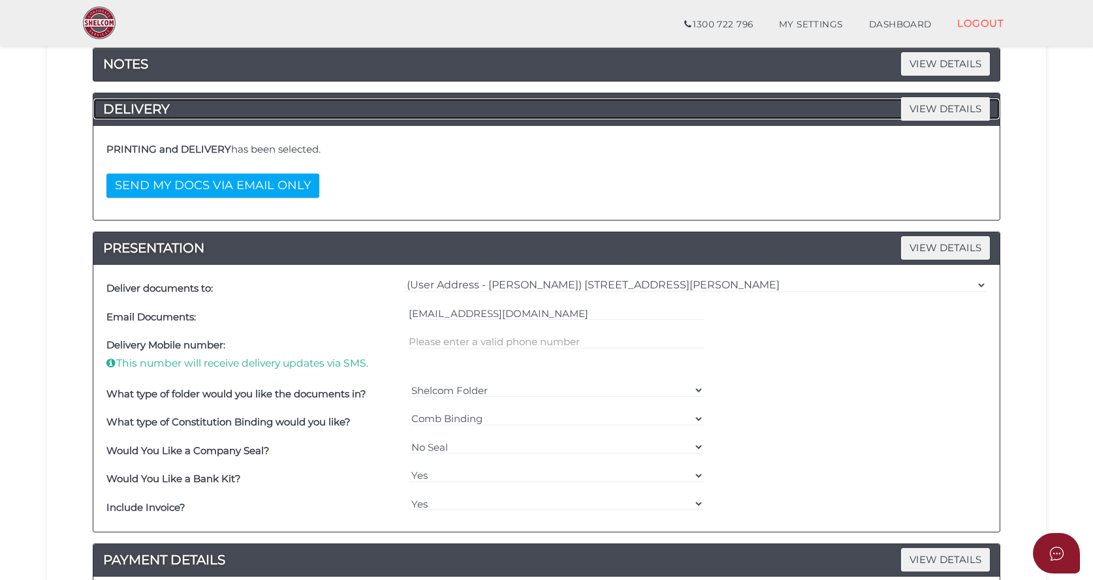
scroll to position [196, 0]
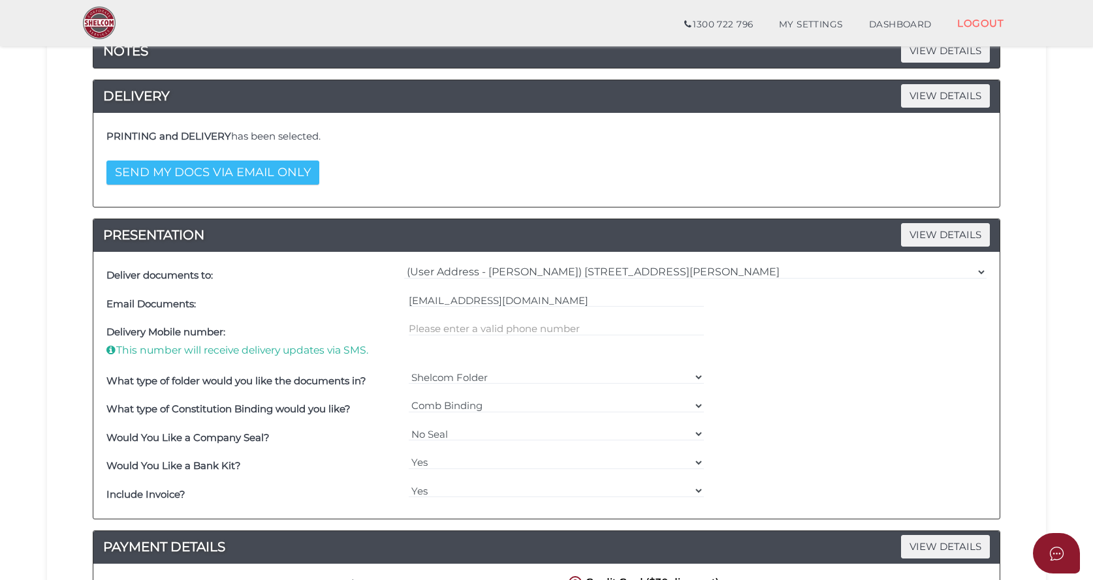
click at [204, 171] on button "SEND MY DOCS VIA EMAIL ONLY" at bounding box center [212, 173] width 213 height 24
select select
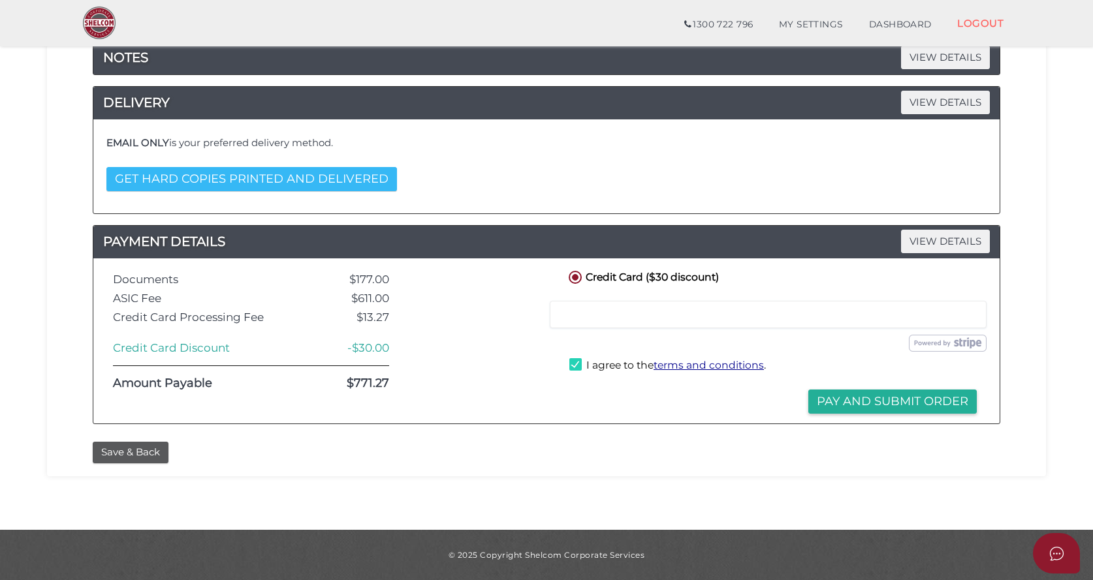
click at [258, 175] on button "GET HARD COPIES PRINTED AND DELIVERED" at bounding box center [251, 179] width 290 height 24
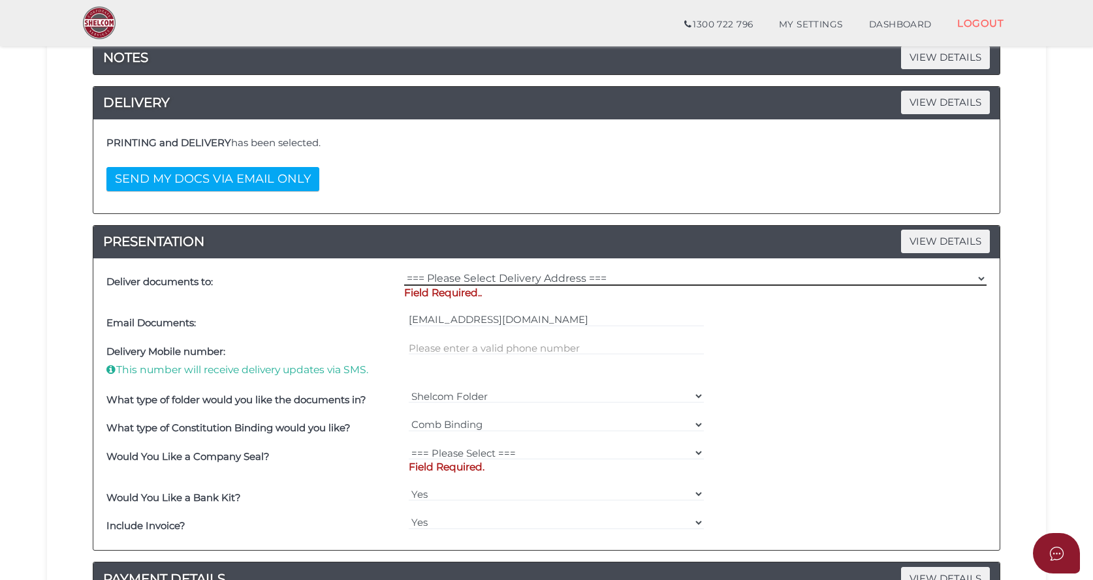
click at [593, 275] on select "=== Please Select Delivery Address === (User Address - [PERSON_NAME]) [STREET_A…" at bounding box center [695, 279] width 582 height 14
select select "0"
click at [404, 272] on select "=== Please Select Delivery Address === (User Address - [PERSON_NAME]) [STREET_A…" at bounding box center [695, 279] width 582 height 14
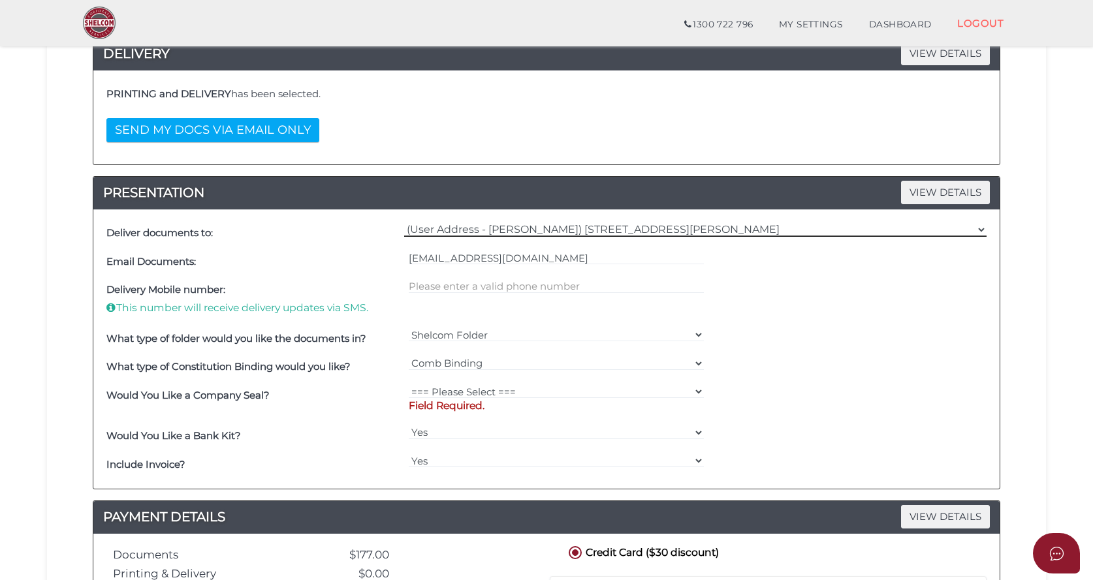
scroll to position [385, 0]
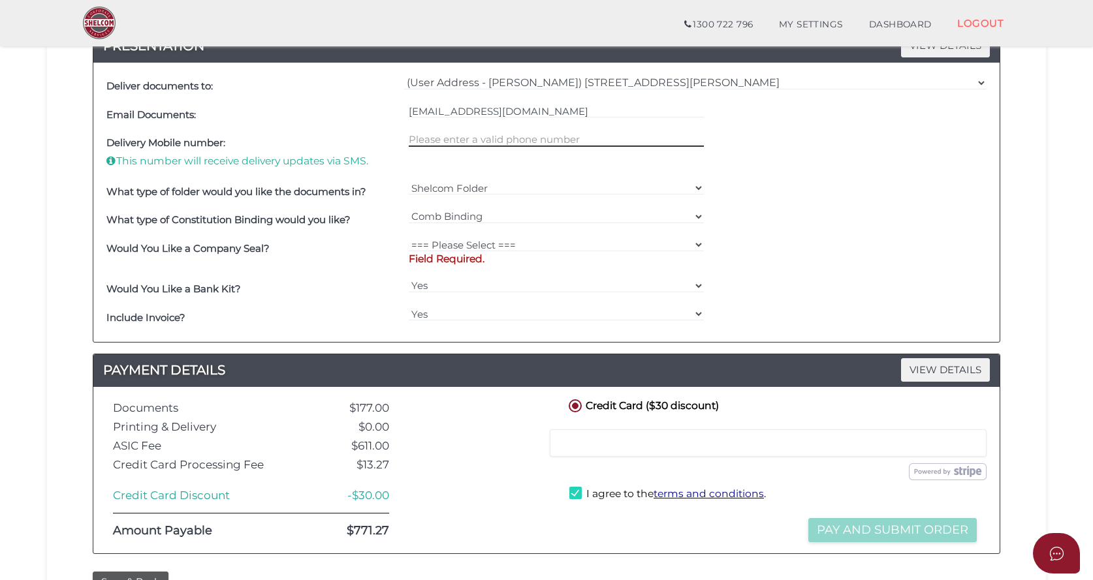
click at [421, 140] on input "text" at bounding box center [557, 140] width 296 height 14
type input "0433147659"
click at [465, 245] on select "=== Please Select === Fold Seal $50 No Seal" at bounding box center [557, 245] width 296 height 14
select select "0"
click at [409, 238] on select "=== Please Select === Fold Seal $50 No Seal" at bounding box center [557, 245] width 296 height 14
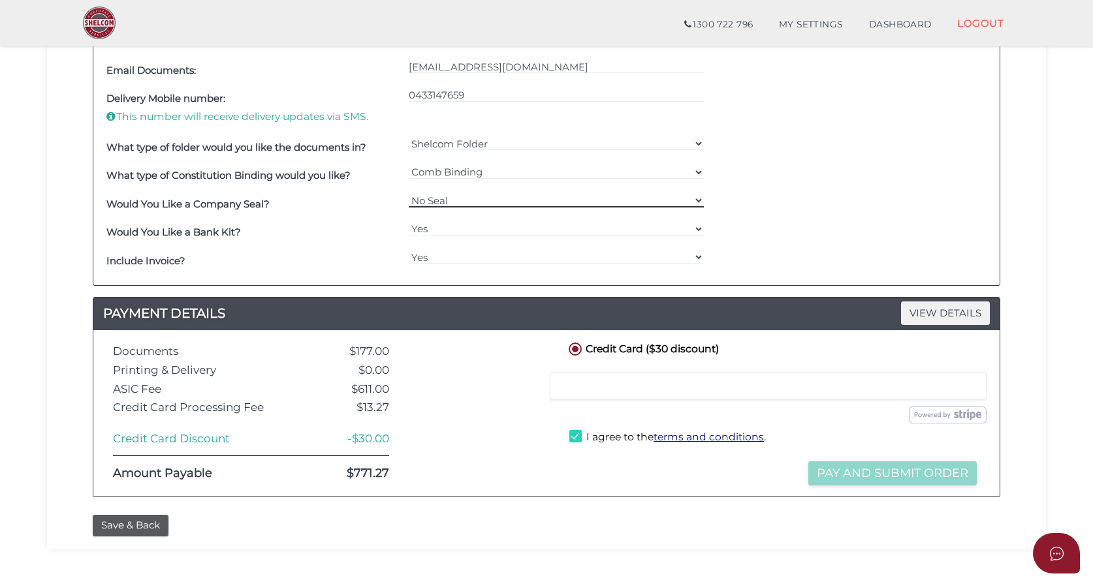
scroll to position [502, 0]
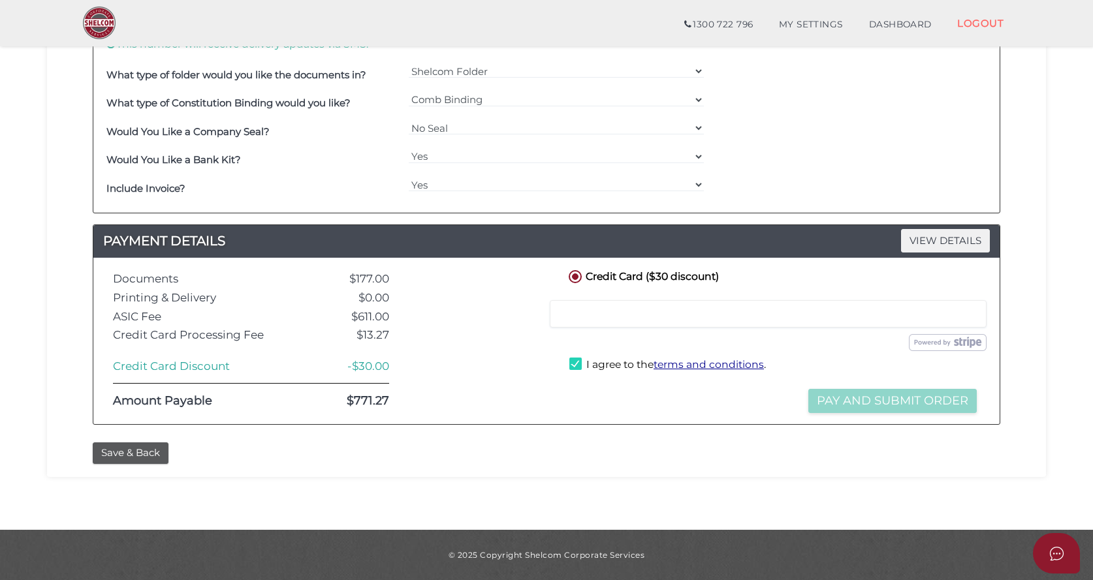
click at [578, 364] on label "I agree to the terms and conditions ." at bounding box center [667, 366] width 196 height 16
checkbox input "true"
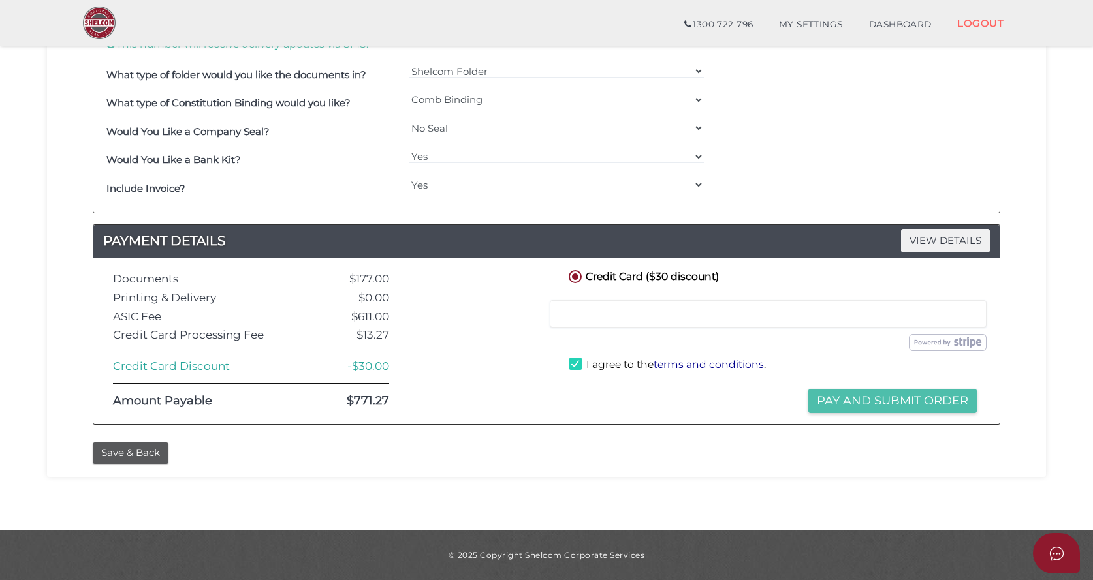
click at [896, 397] on button "Pay and Submit Order" at bounding box center [892, 401] width 168 height 24
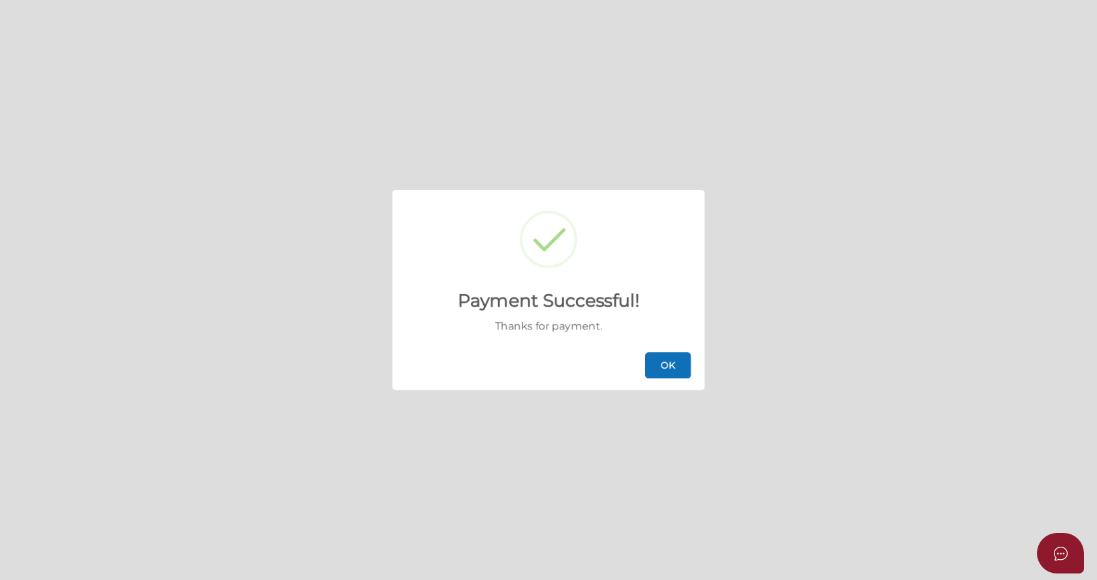
click at [670, 361] on button "OK" at bounding box center [668, 365] width 46 height 26
